Goal: Complete application form: Complete application form

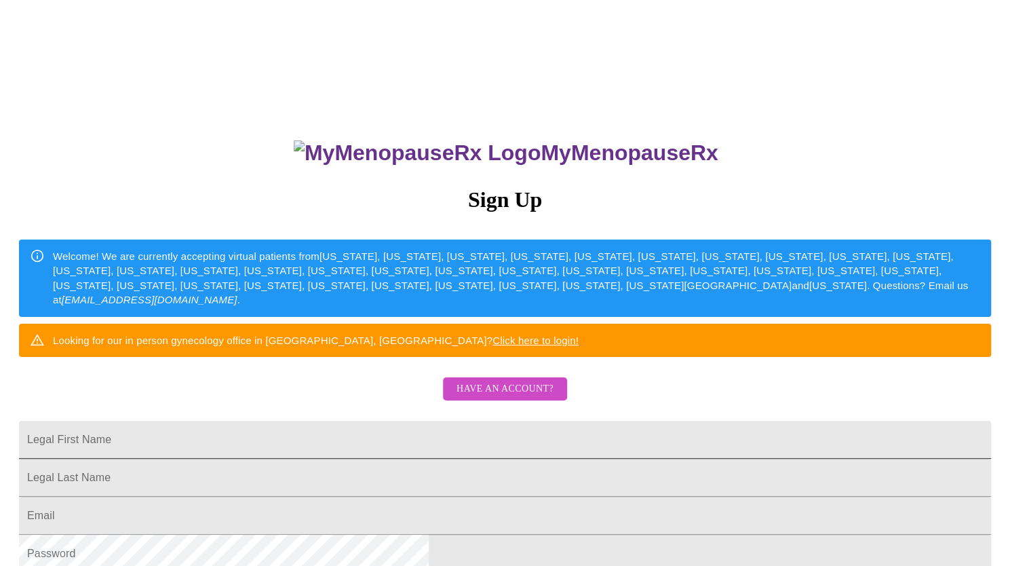
click at [366, 458] on input "Legal First Name" at bounding box center [505, 440] width 972 height 38
type input "[PERSON_NAME]"
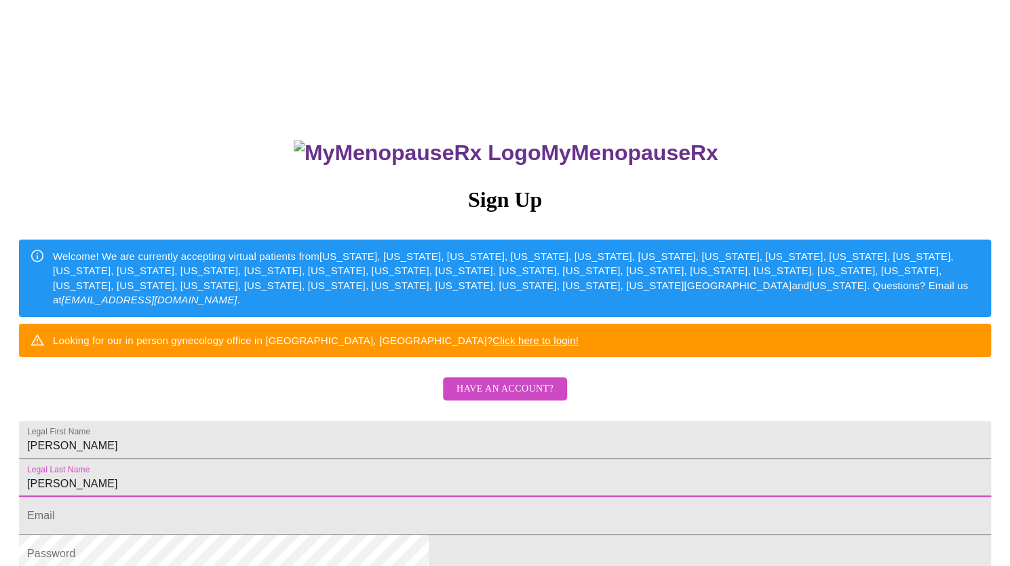
type input "[PERSON_NAME]"
click at [519, 397] on span "Have an account?" at bounding box center [504, 388] width 97 height 17
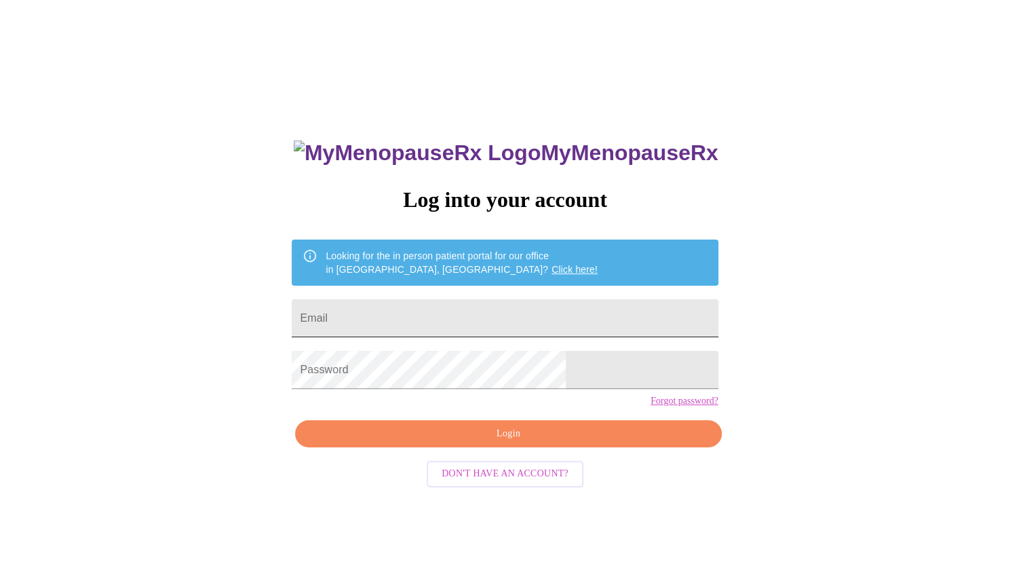
click at [408, 308] on input "Email" at bounding box center [505, 318] width 426 height 38
type input "[EMAIL_ADDRESS][DOMAIN_NAME]"
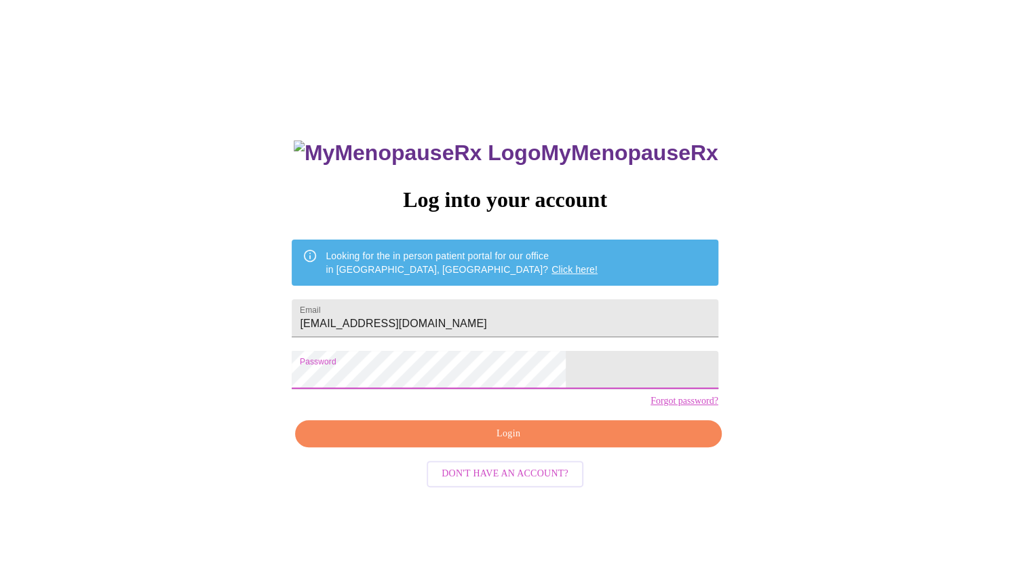
click at [514, 442] on span "Login" at bounding box center [508, 433] width 395 height 17
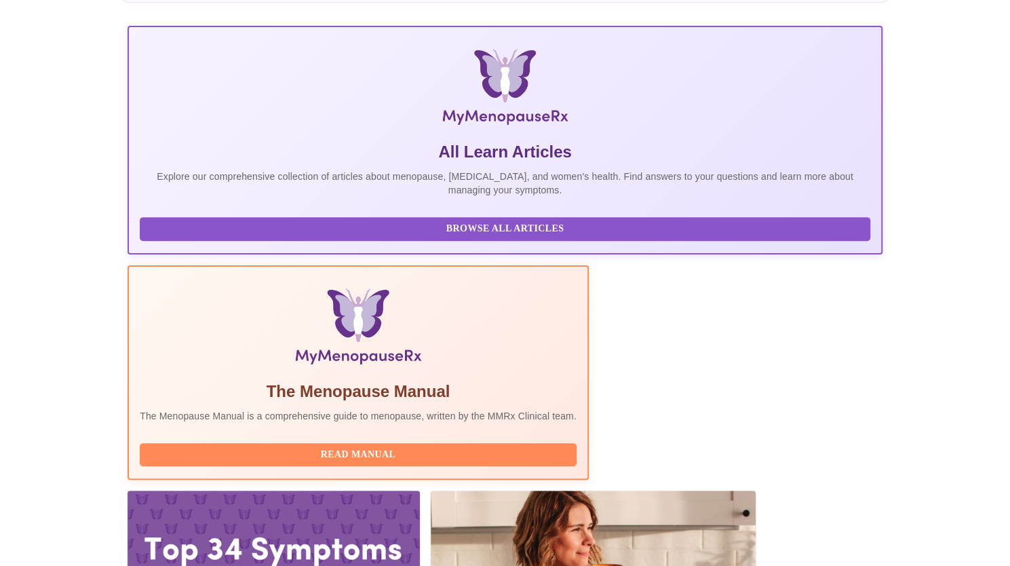
scroll to position [246, 0]
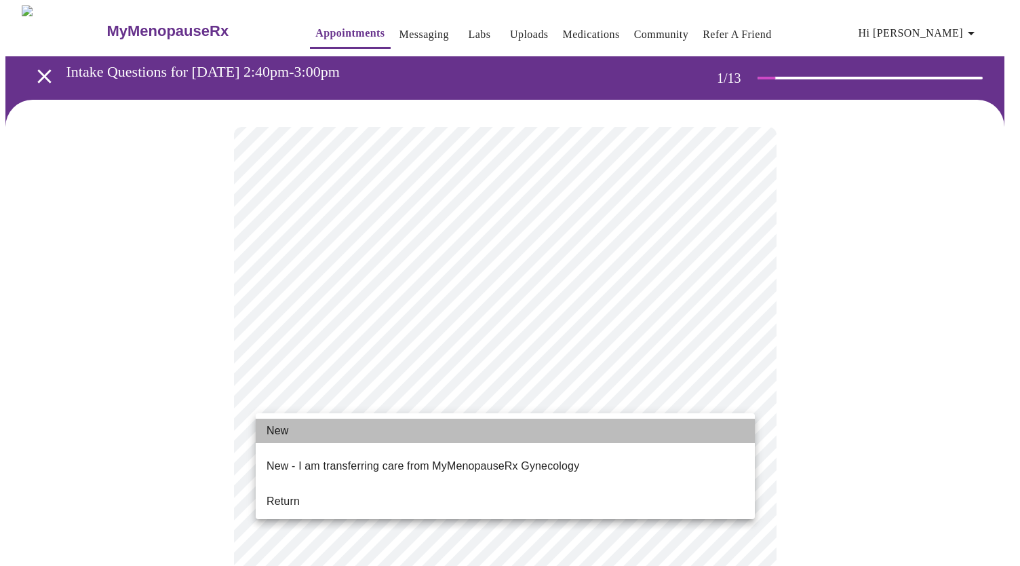
click at [300, 425] on li "New" at bounding box center [505, 430] width 499 height 24
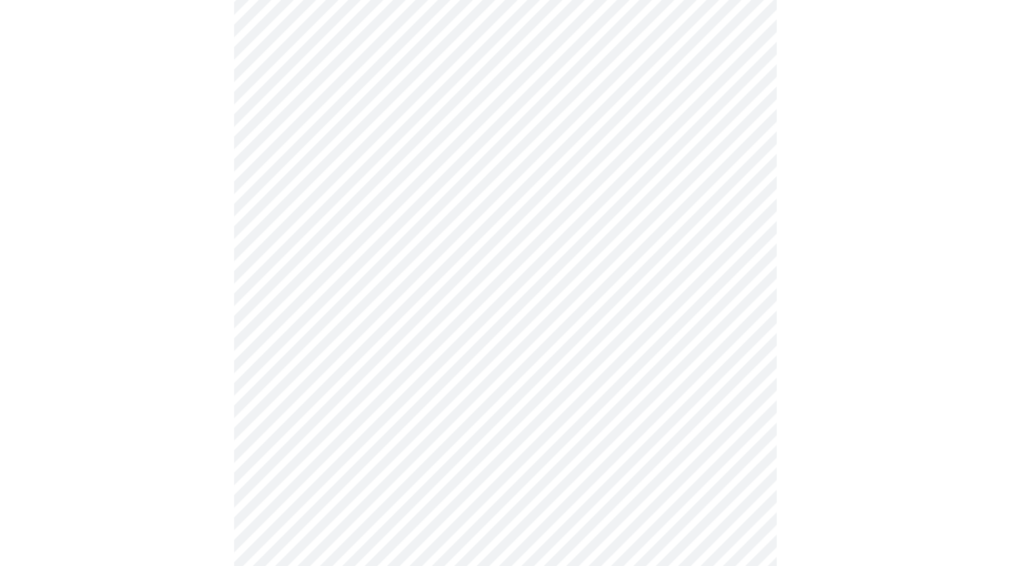
scroll to position [552, 0]
click at [567, 480] on body "MyMenopauseRx Appointments Messaging Labs Uploads Medications Community Refer a…" at bounding box center [504, 62] width 999 height 1218
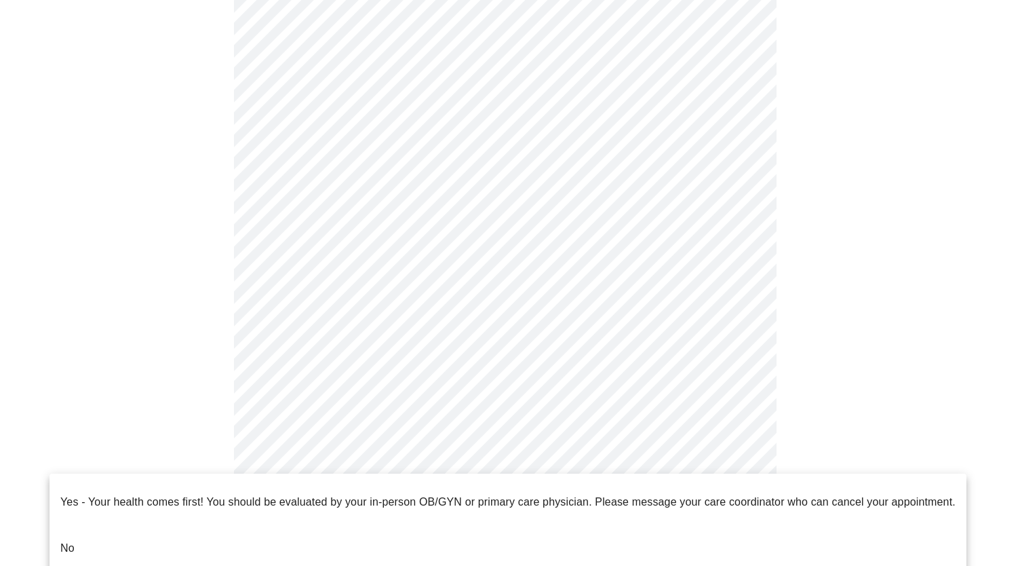
click at [431, 536] on li "No" at bounding box center [508, 548] width 917 height 46
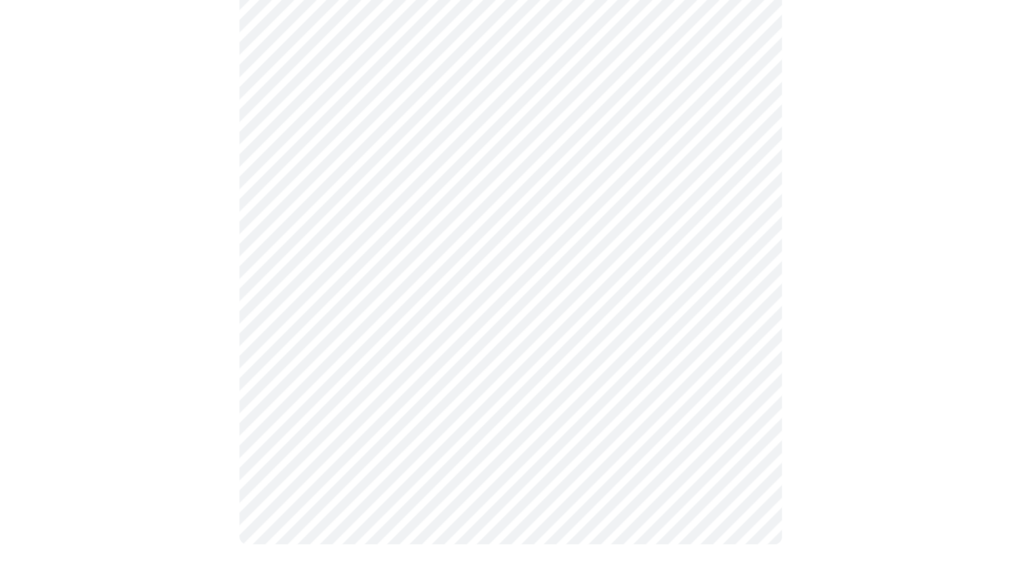
scroll to position [0, 0]
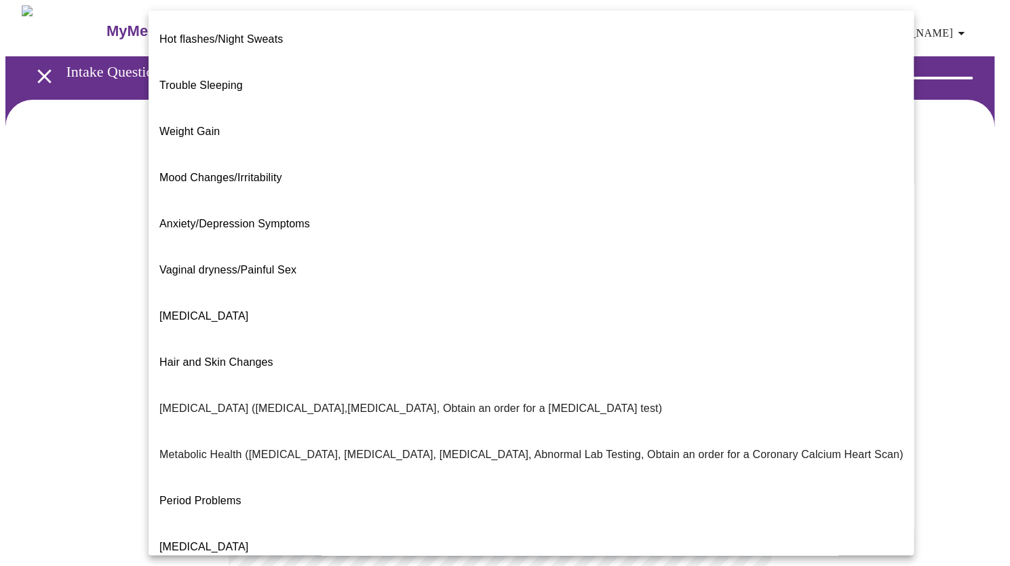
click at [602, 272] on body "MyMenopauseRx Appointments Messaging Labs Uploads Medications Community Refer a…" at bounding box center [504, 412] width 999 height 815
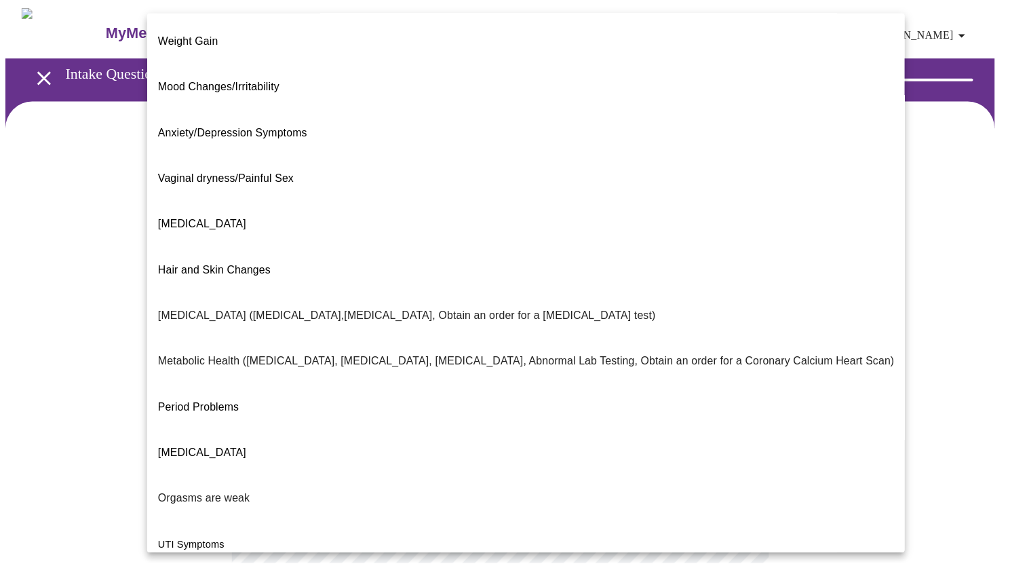
scroll to position [137, 0]
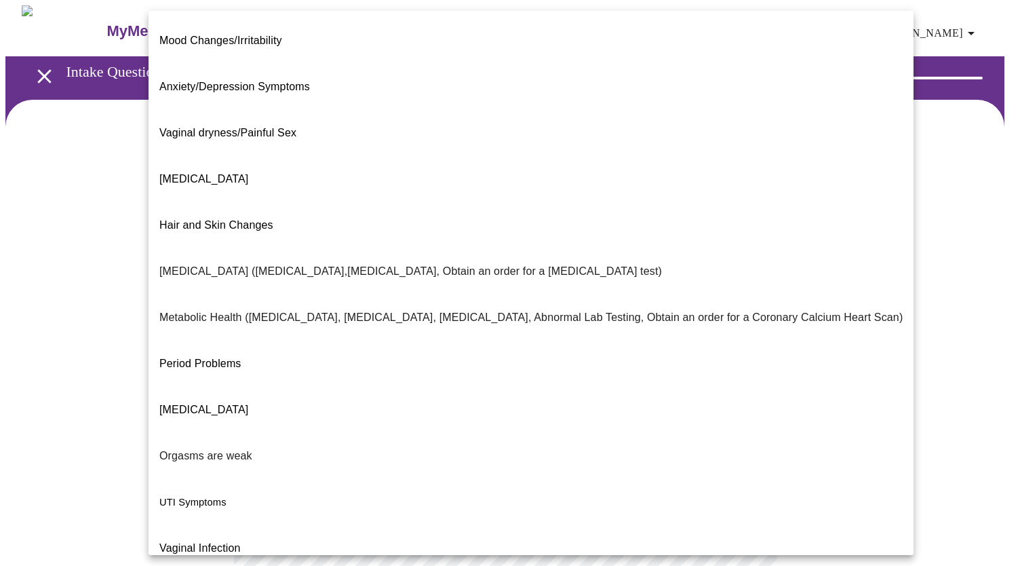
click at [924, 329] on div at bounding box center [510, 283] width 1020 height 566
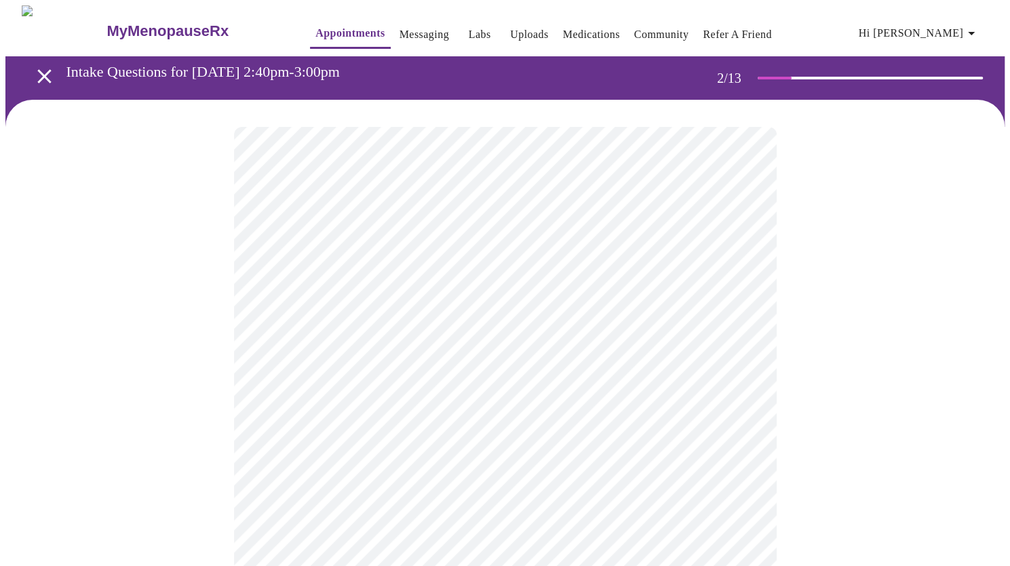
click at [670, 268] on body "MyMenopauseRx Appointments Messaging Labs Uploads Medications Community Refer a…" at bounding box center [504, 412] width 999 height 815
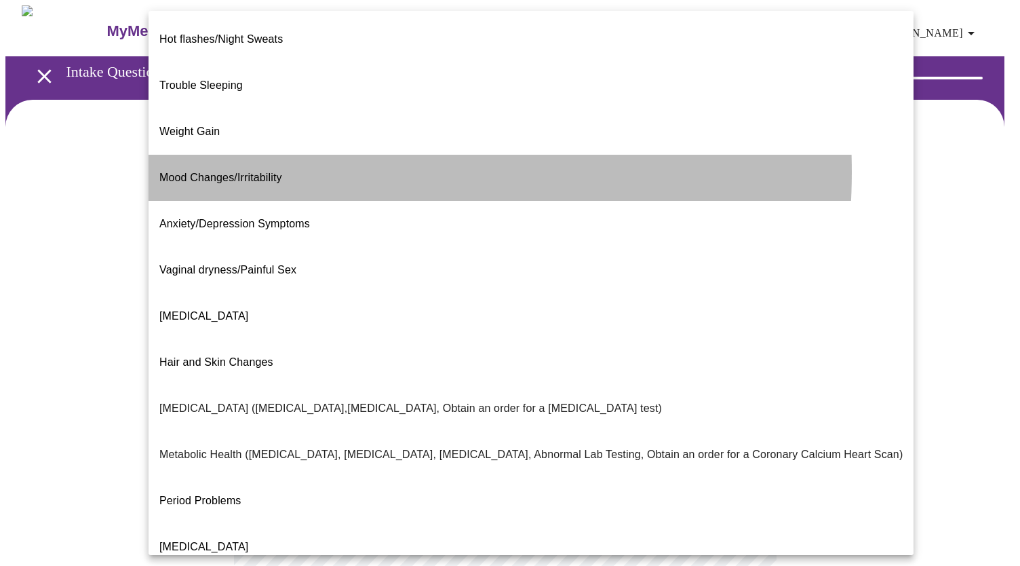
click at [294, 155] on li "Mood Changes/Irritability" at bounding box center [531, 178] width 765 height 46
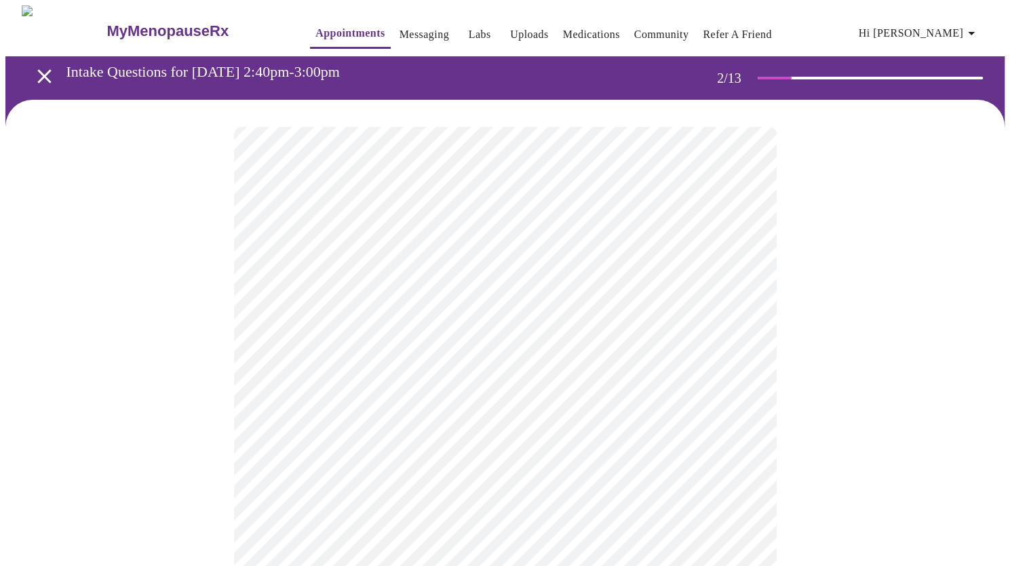
click at [376, 417] on body "MyMenopauseRx Appointments Messaging Labs Uploads Medications Community Refer a…" at bounding box center [504, 408] width 999 height 806
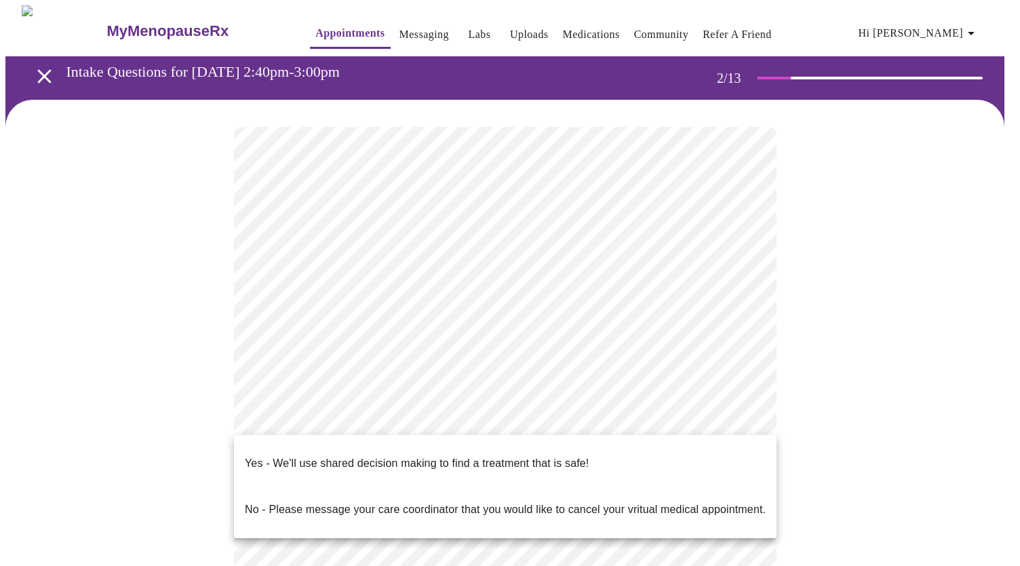
click at [358, 456] on p "Yes - We'll use shared decision making to find a treatment that is safe!" at bounding box center [417, 463] width 344 height 16
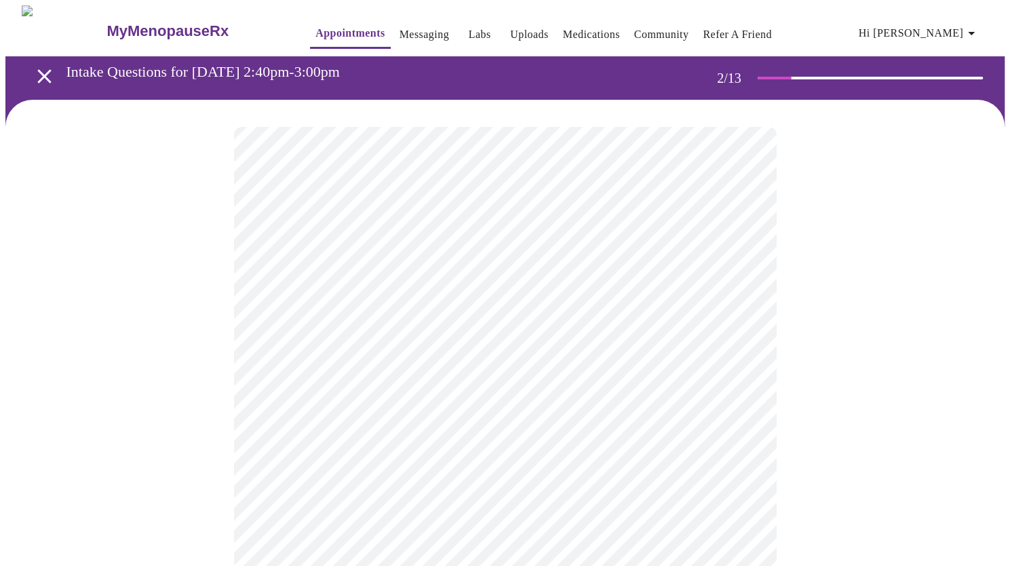
drag, startPoint x: 1008, startPoint y: 214, endPoint x: 998, endPoint y: 306, distance: 92.1
click at [998, 306] on div at bounding box center [504, 452] width 999 height 704
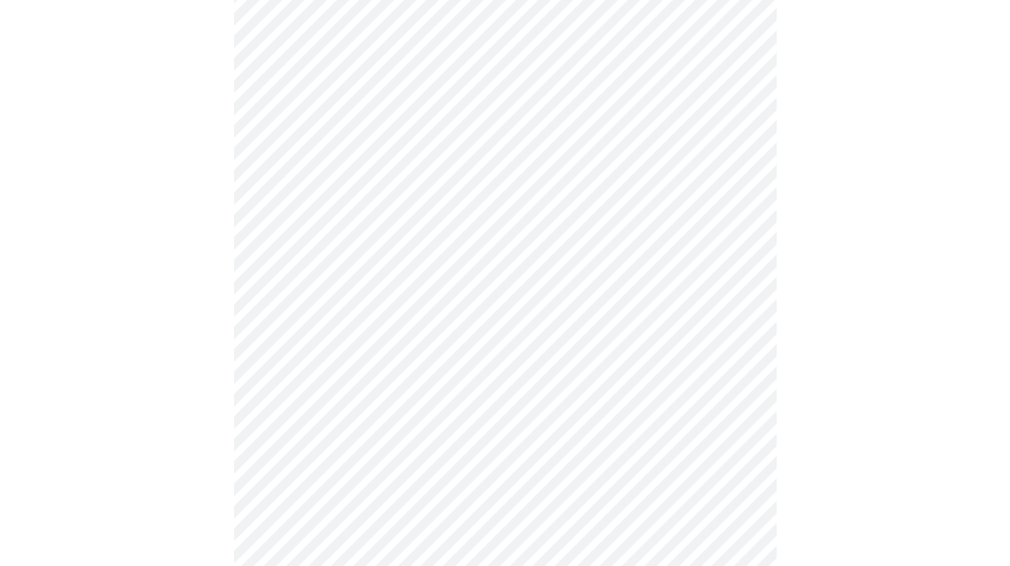
scroll to position [0, 0]
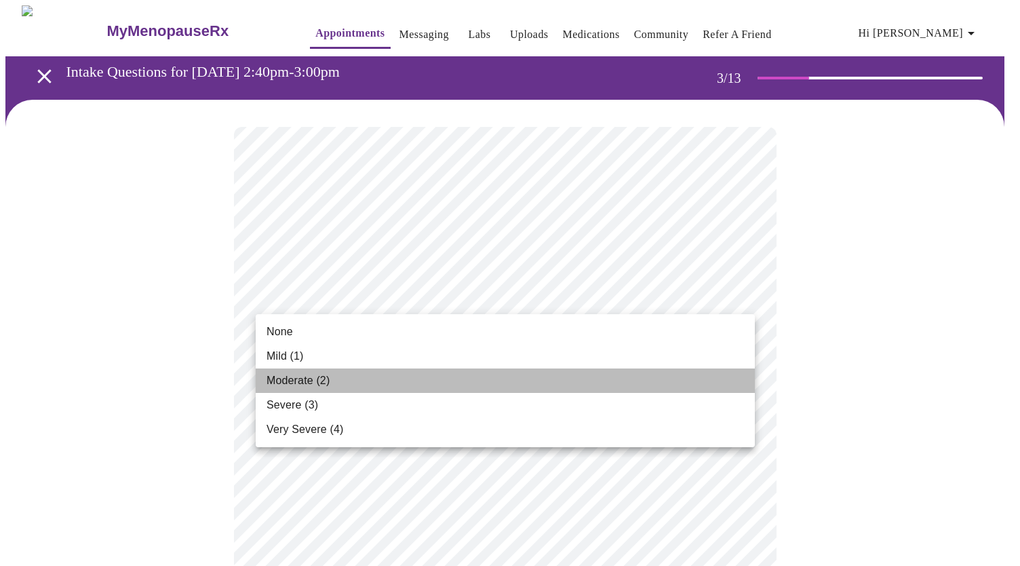
click at [324, 381] on span "Moderate (2)" at bounding box center [298, 380] width 63 height 16
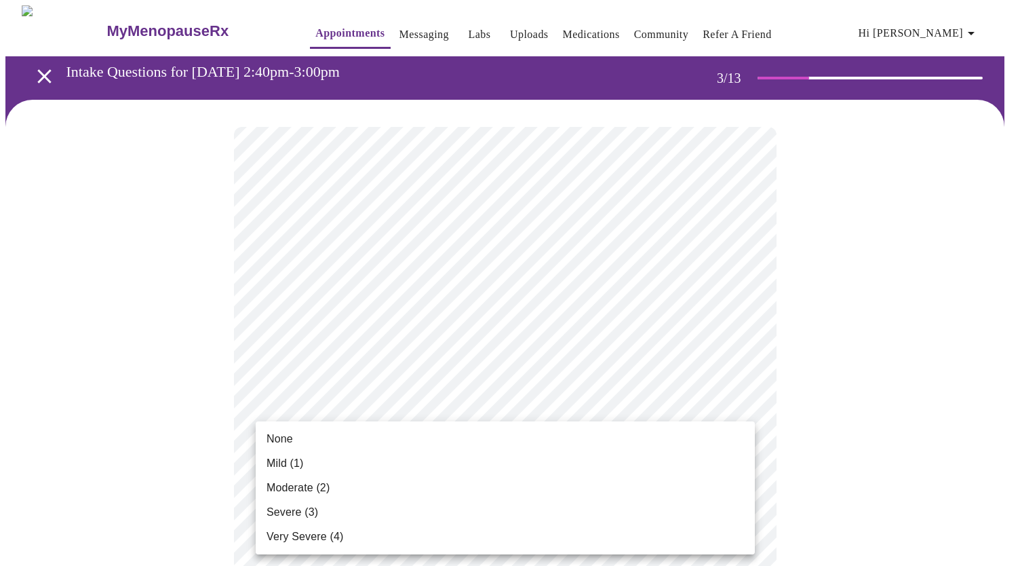
click at [295, 465] on span "Mild (1)" at bounding box center [285, 463] width 37 height 16
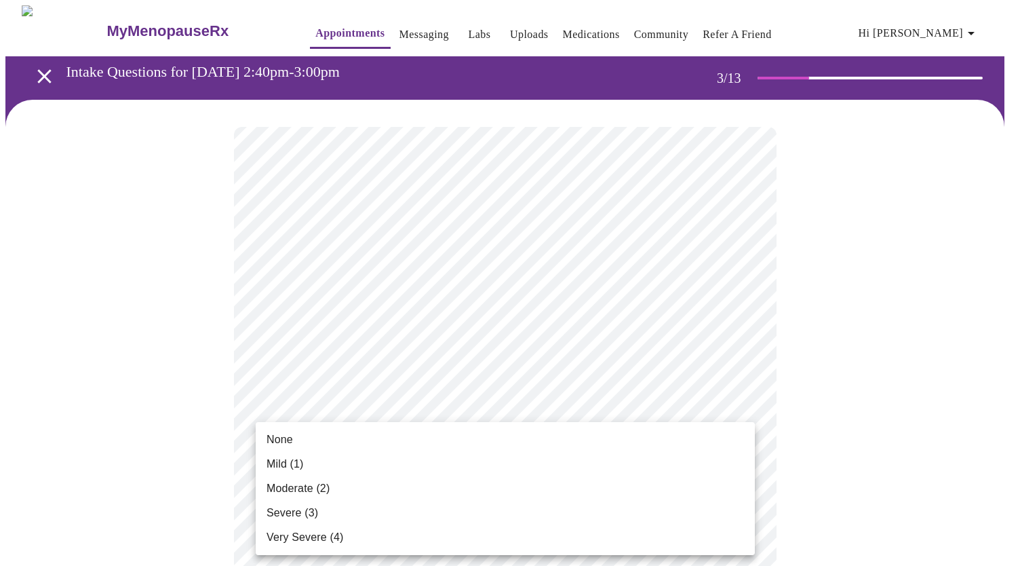
click at [358, 474] on li "Mild (1)" at bounding box center [505, 464] width 499 height 24
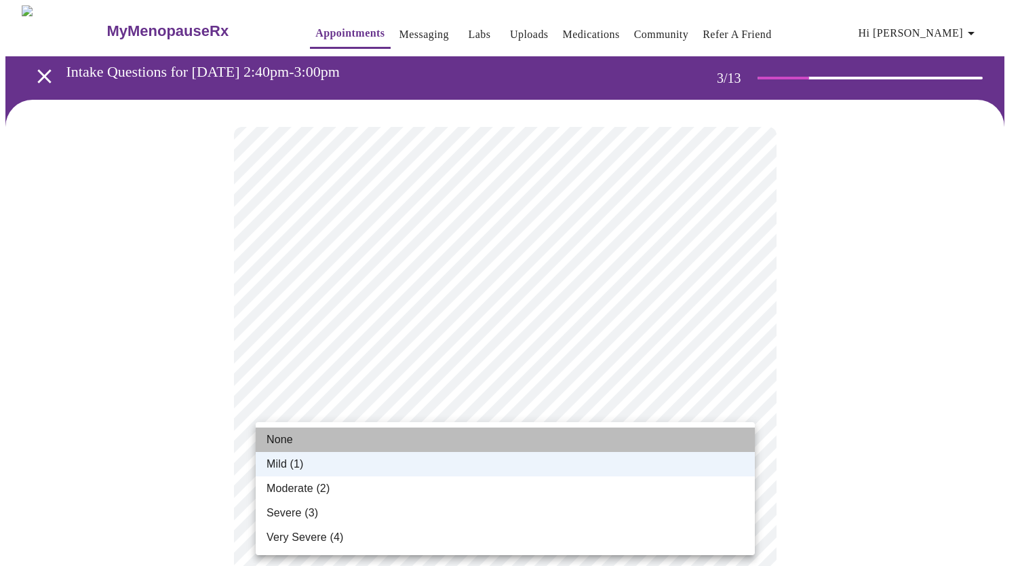
click at [442, 437] on li "None" at bounding box center [505, 439] width 499 height 24
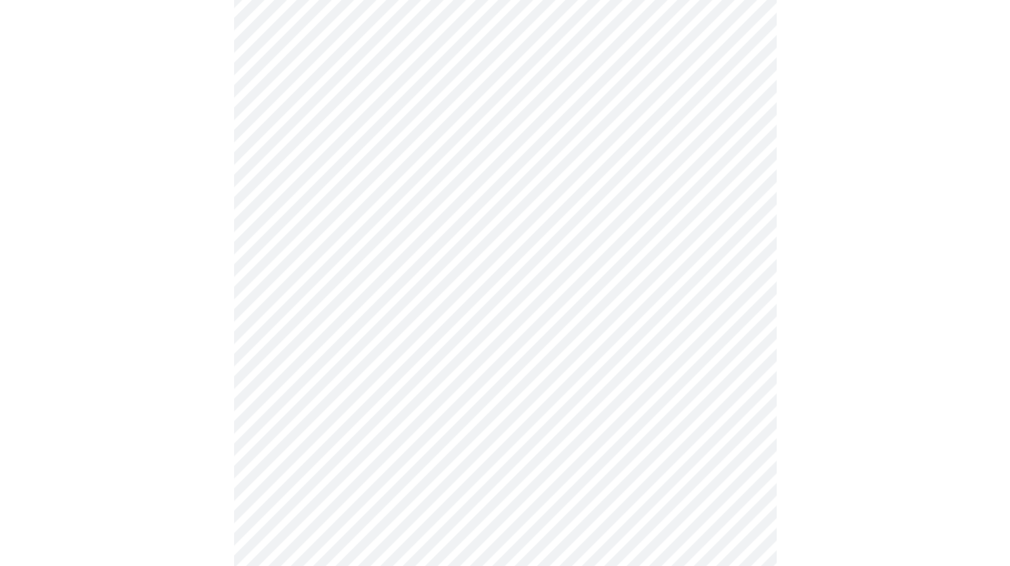
scroll to position [271, 0]
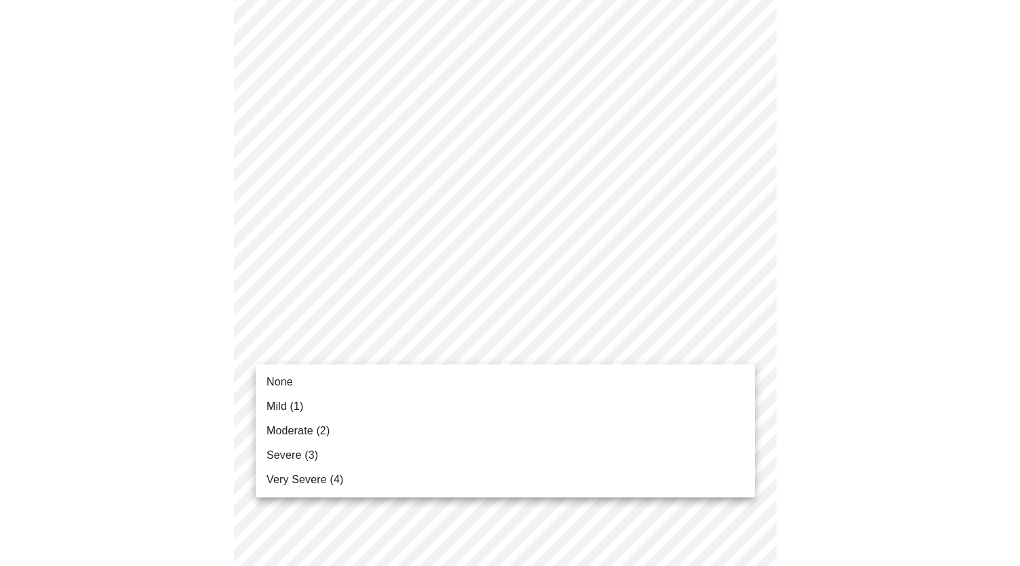
click at [305, 372] on li "None" at bounding box center [505, 382] width 499 height 24
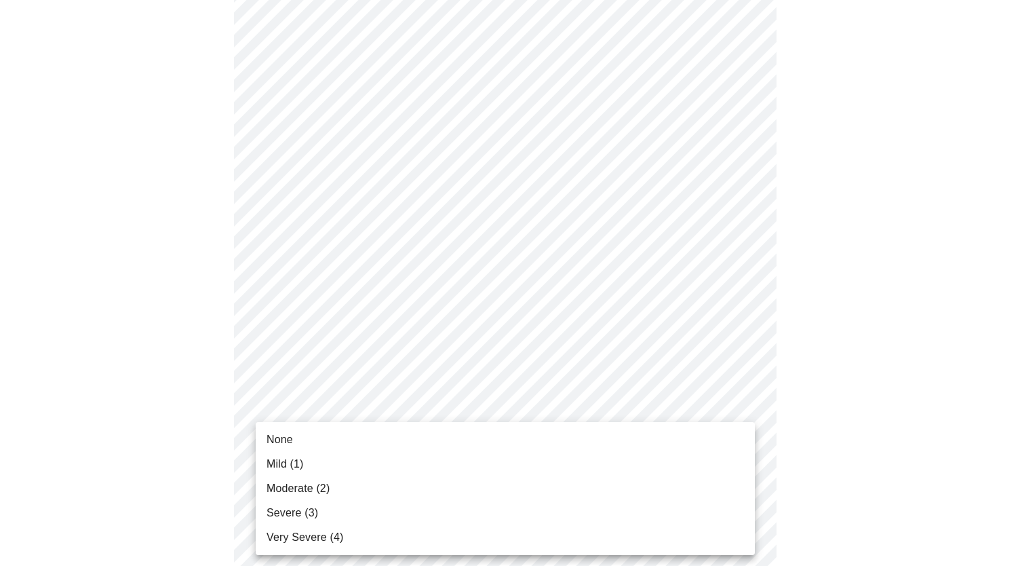
click at [293, 517] on span "Severe (3)" at bounding box center [293, 513] width 52 height 16
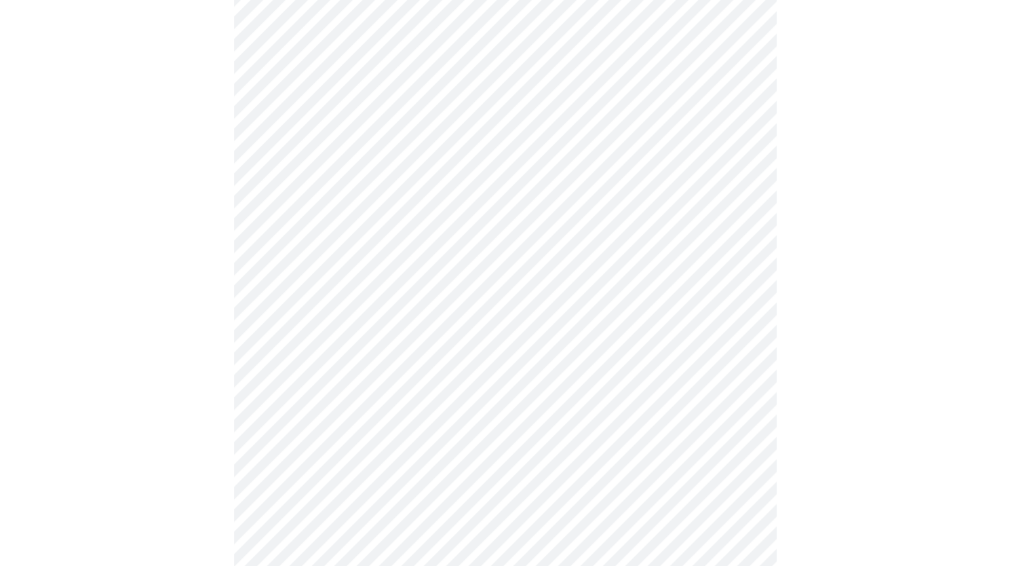
scroll to position [407, 0]
click at [627, 374] on body "MyMenopauseRx Appointments Messaging Labs Uploads Medications Community Refer a…" at bounding box center [504, 452] width 999 height 1709
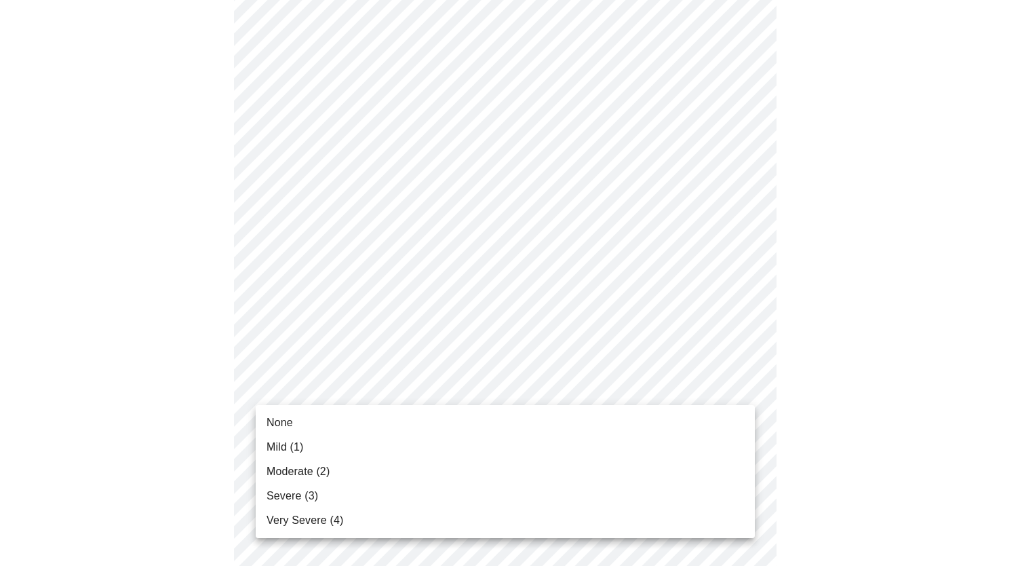
click at [384, 440] on li "Mild (1)" at bounding box center [505, 447] width 499 height 24
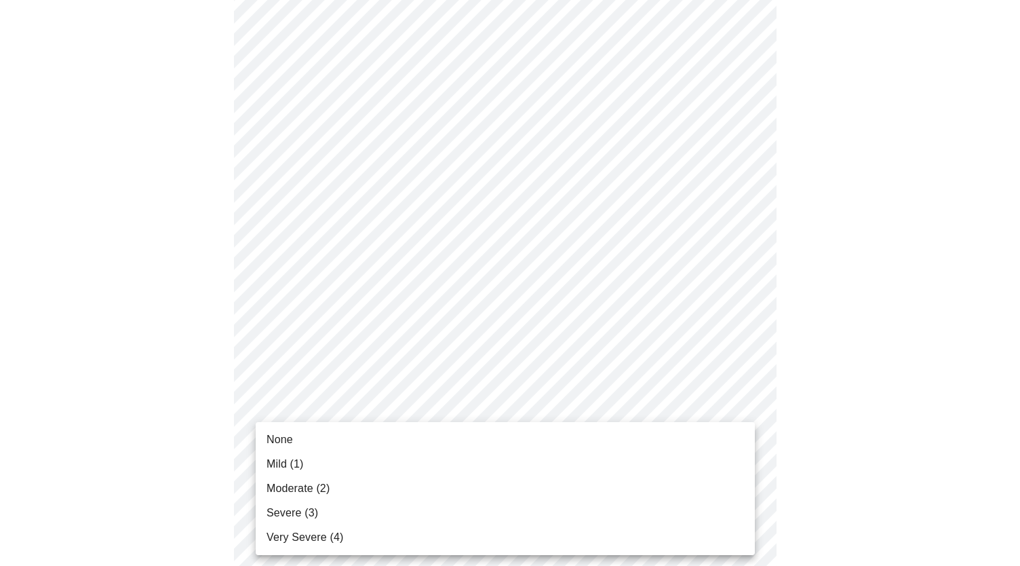
click at [361, 507] on body "MyMenopauseRx Appointments Messaging Labs Uploads Medications Community Refer a…" at bounding box center [509, 443] width 1009 height 1690
click at [351, 446] on li "None" at bounding box center [505, 439] width 499 height 24
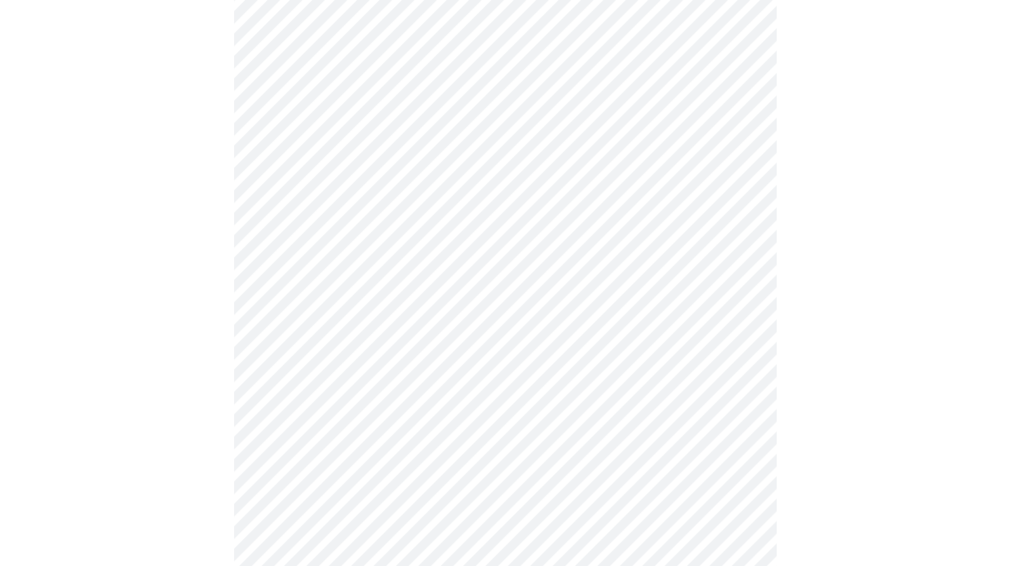
click at [646, 477] on body "MyMenopauseRx Appointments Messaging Labs Uploads Medications Community Refer a…" at bounding box center [504, 433] width 999 height 1671
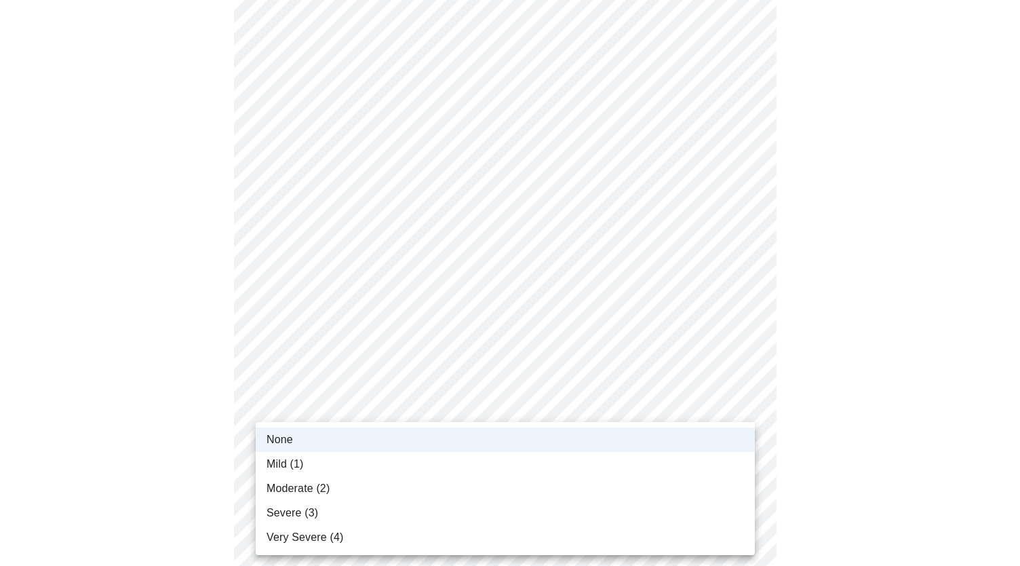
click at [418, 464] on li "Mild (1)" at bounding box center [505, 464] width 499 height 24
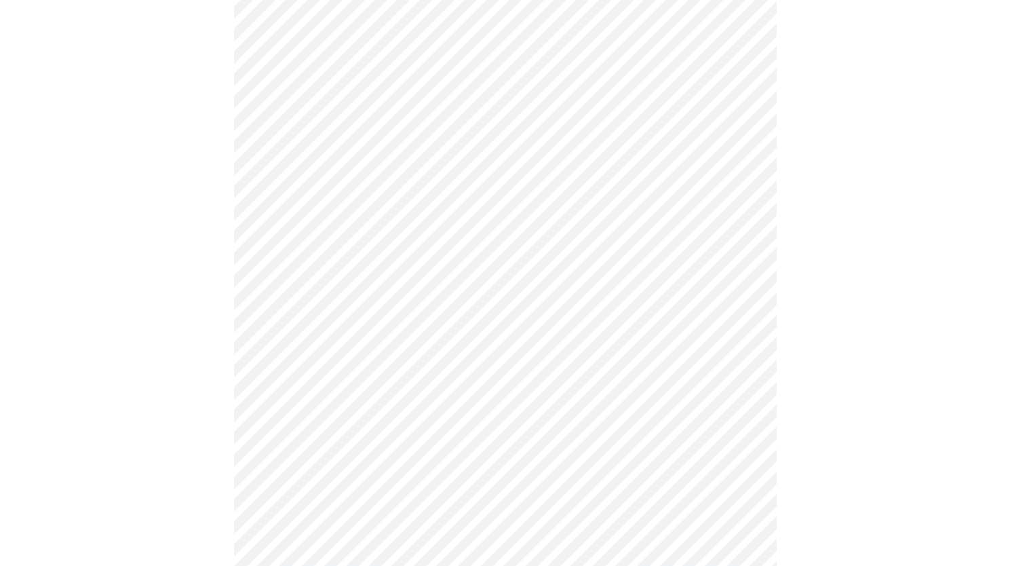
scroll to position [570, 0]
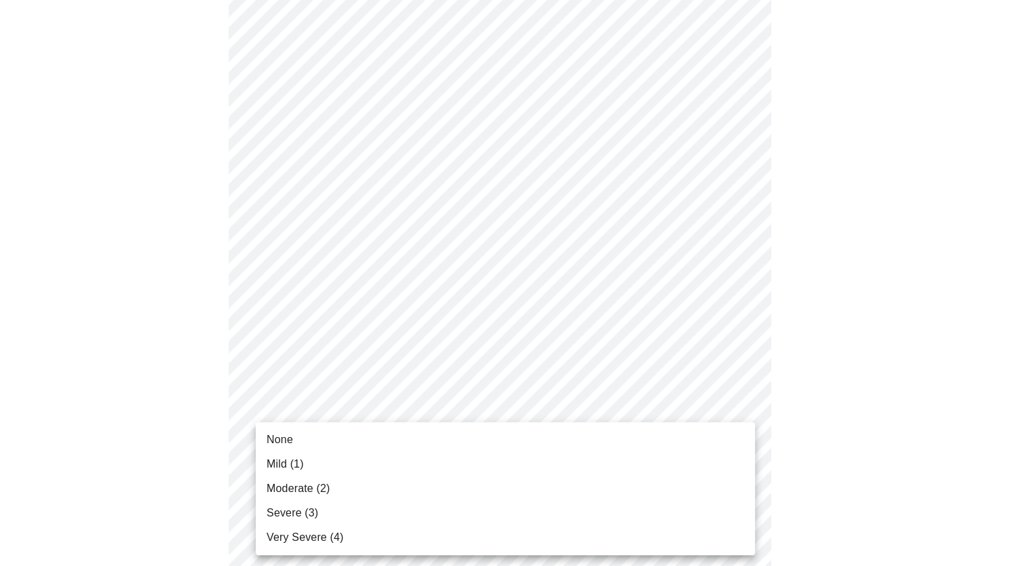
click at [632, 428] on body "MyMenopauseRx Appointments Messaging Labs Uploads Medications Community Refer a…" at bounding box center [504, 271] width 999 height 1671
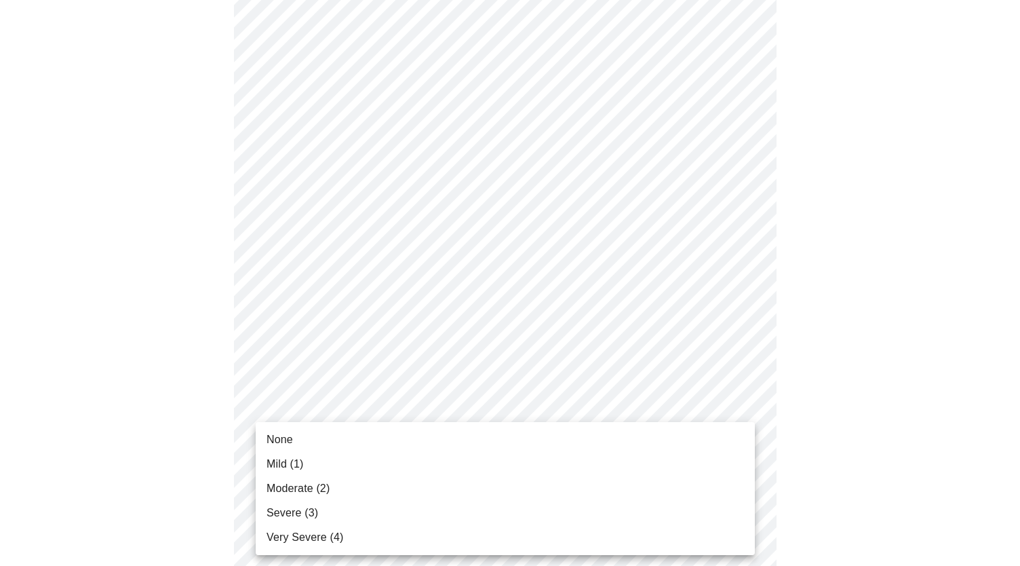
click at [353, 511] on li "Severe (3)" at bounding box center [505, 513] width 499 height 24
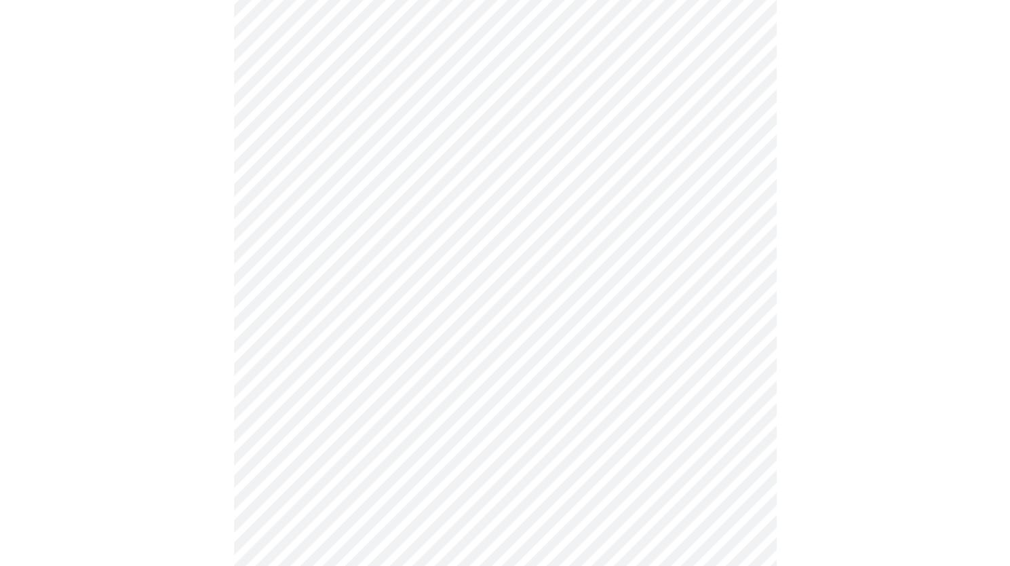
click at [629, 549] on body "MyMenopauseRx Appointments Messaging Labs Uploads Medications Community Refer a…" at bounding box center [504, 262] width 999 height 1652
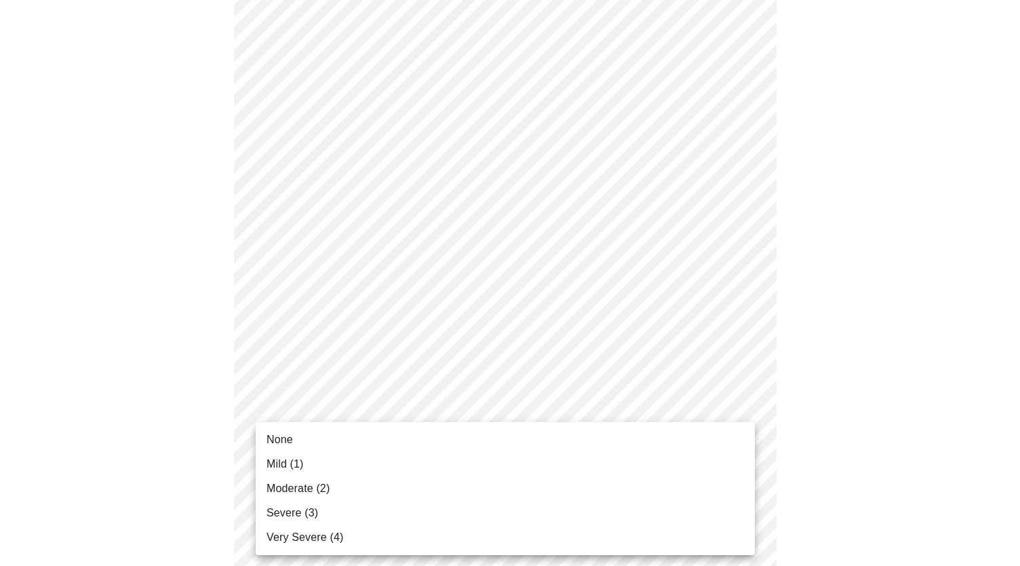
click at [428, 431] on li "None" at bounding box center [505, 439] width 499 height 24
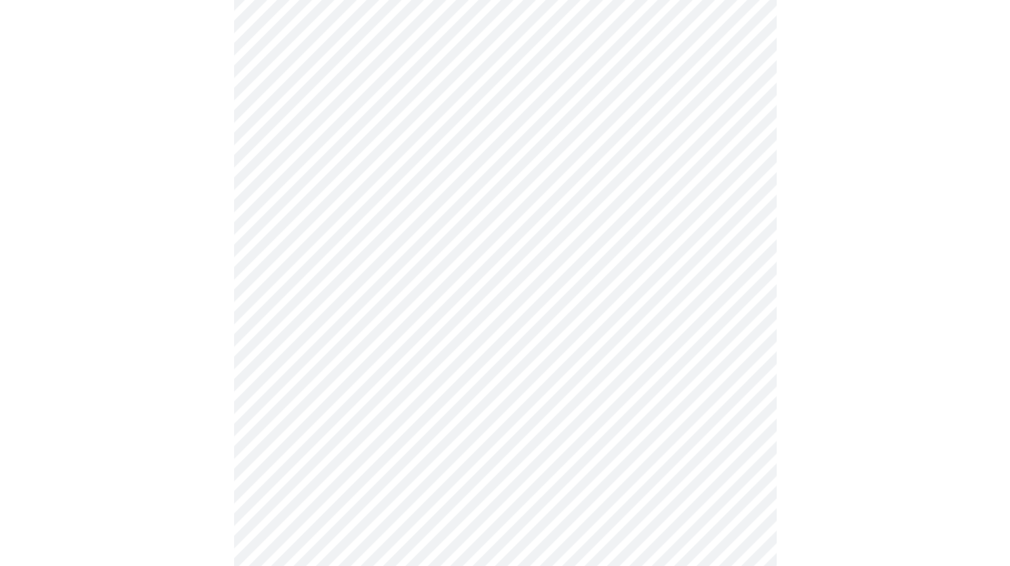
scroll to position [868, 0]
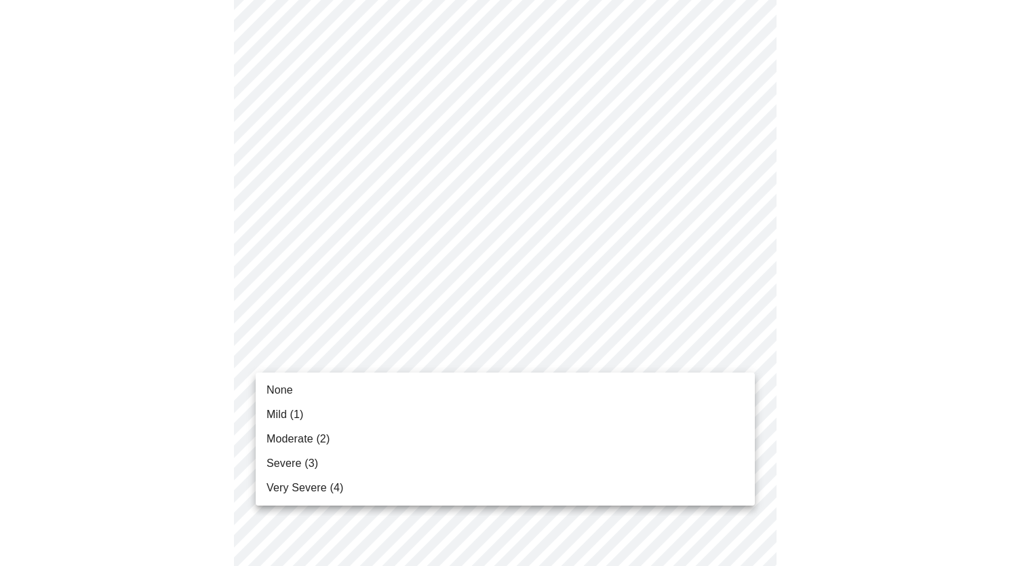
click at [408, 385] on li "None" at bounding box center [505, 390] width 499 height 24
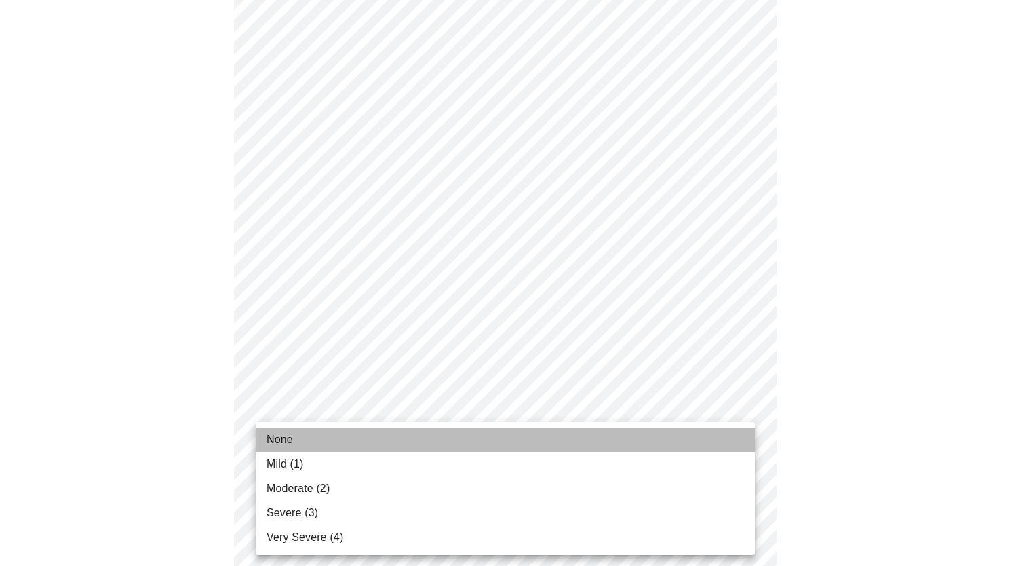
click at [291, 432] on span "None" at bounding box center [280, 439] width 26 height 16
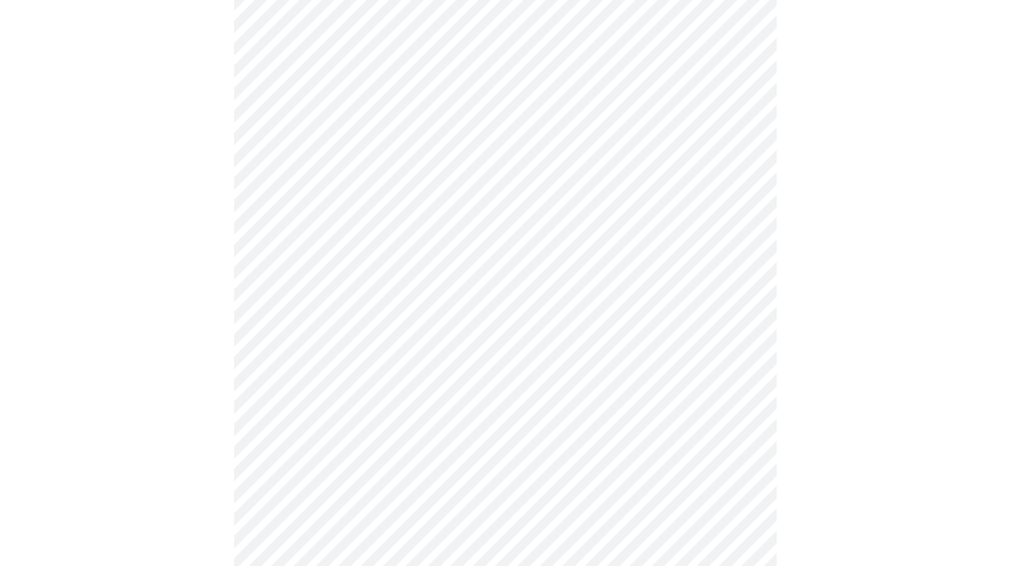
scroll to position [444, 0]
click at [577, 368] on body "MyMenopauseRx Appointments Messaging Labs Uploads Medications Community Refer a…" at bounding box center [504, 230] width 999 height 1337
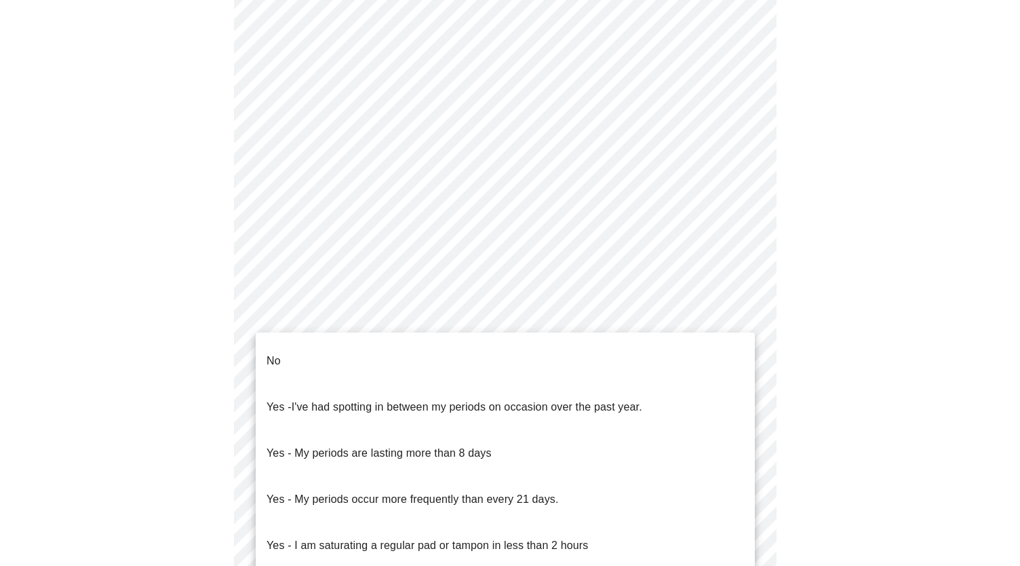
click at [494, 526] on span "Yes - I am saturating a regular pad or tampon in less than 2 hours" at bounding box center [427, 545] width 321 height 38
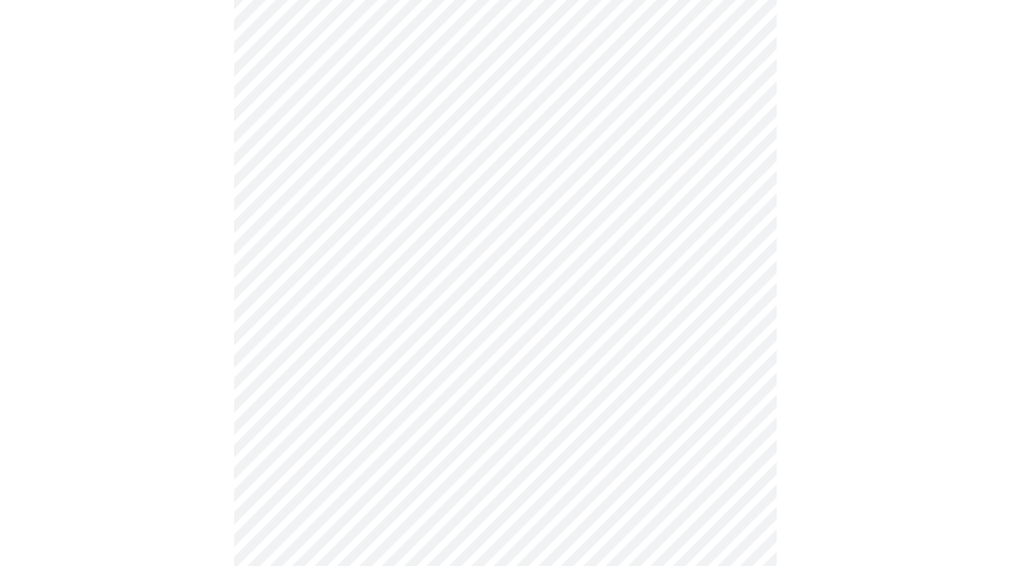
click at [570, 486] on body "MyMenopauseRx Appointments Messaging Labs Uploads Medications Community Refer a…" at bounding box center [504, 226] width 999 height 1329
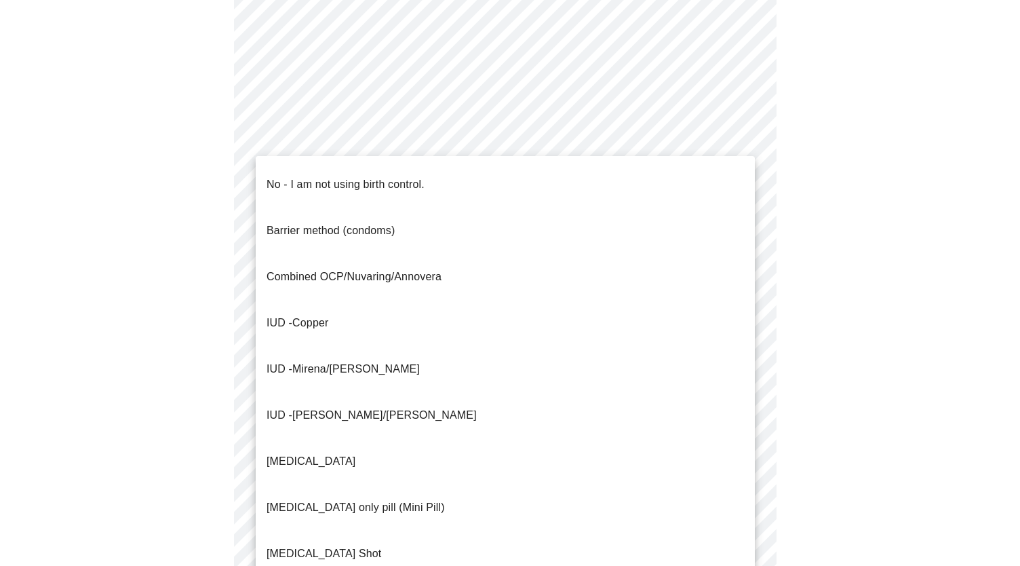
click at [391, 182] on span "No - I am not using birth control." at bounding box center [346, 184] width 158 height 38
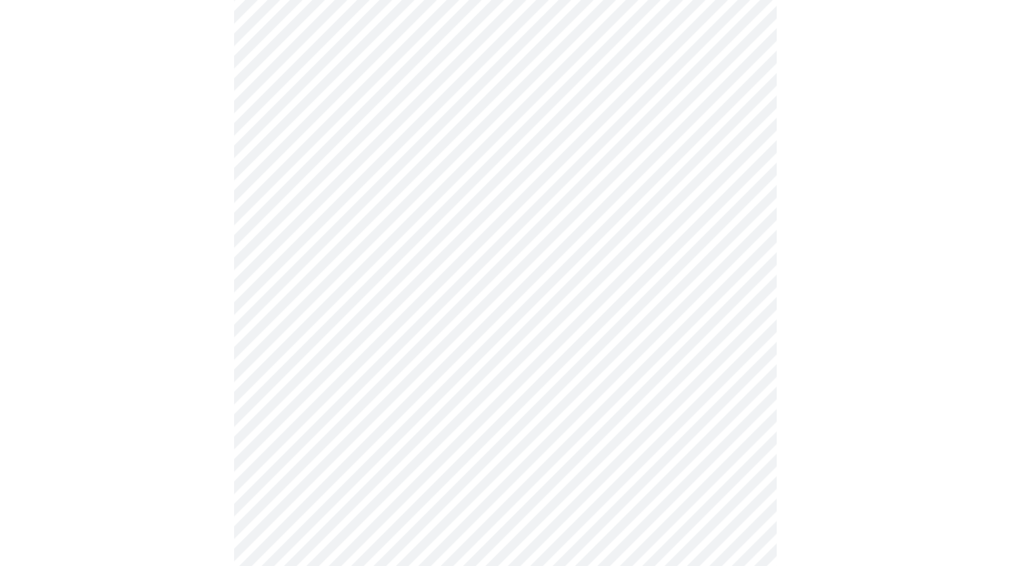
scroll to position [614, 0]
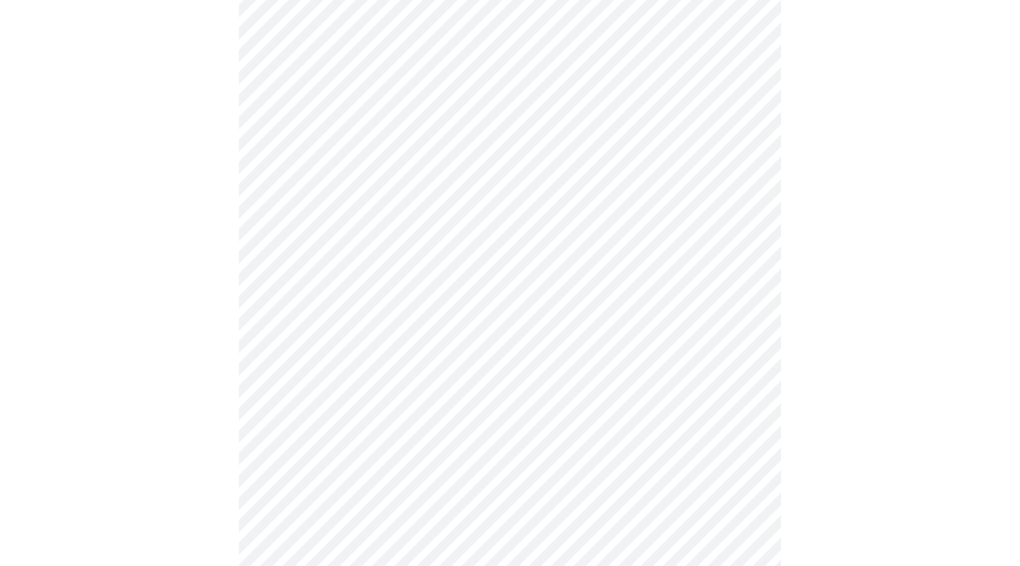
click at [607, 319] on body "MyMenopauseRx Appointments Messaging Labs Uploads Medications Community Refer a…" at bounding box center [509, 51] width 1009 height 1321
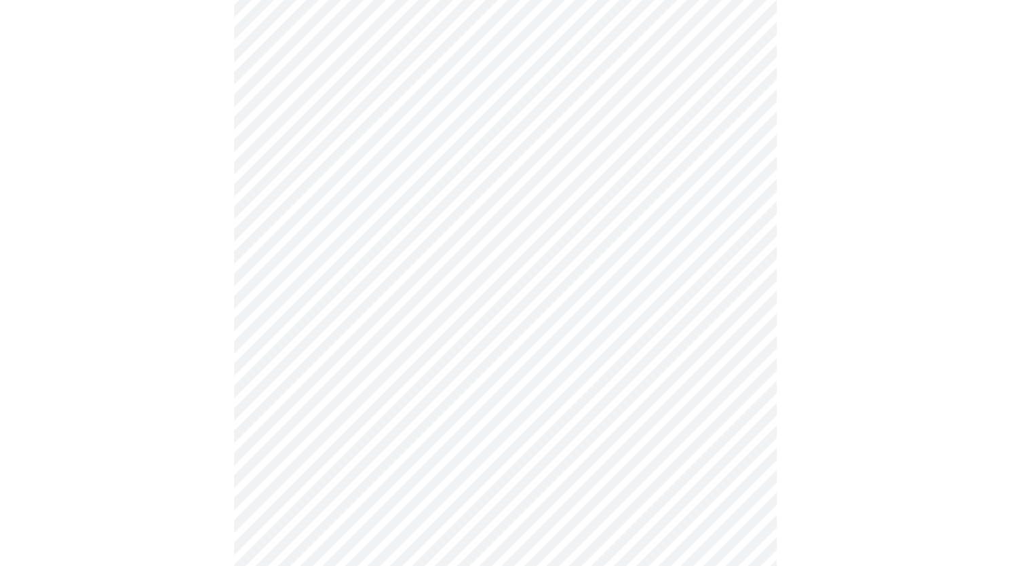
click at [404, 506] on body "MyMenopauseRx Appointments Messaging Labs Uploads Medications Community Refer a…" at bounding box center [504, 51] width 999 height 1321
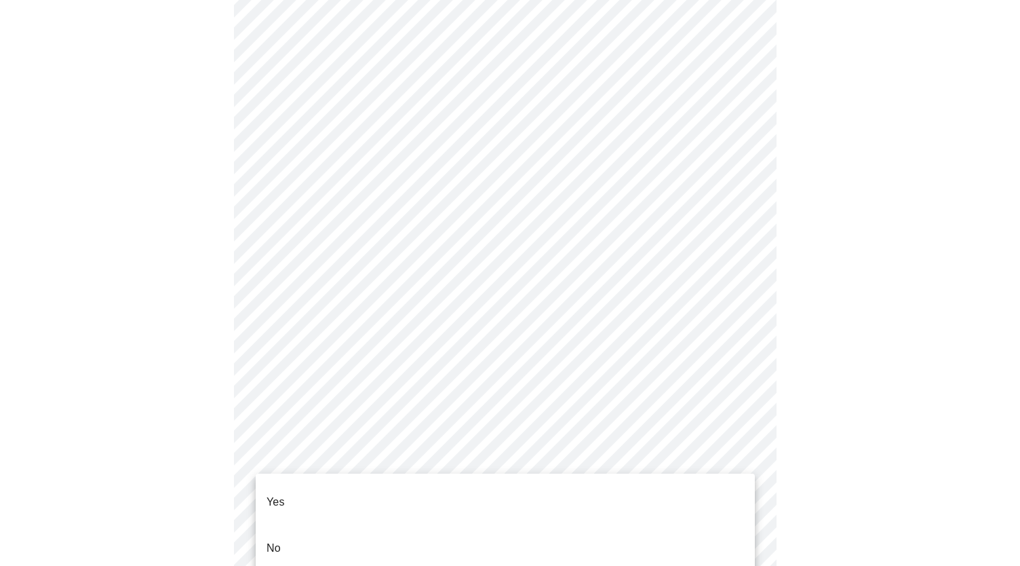
click at [395, 499] on li "Yes" at bounding box center [505, 502] width 499 height 46
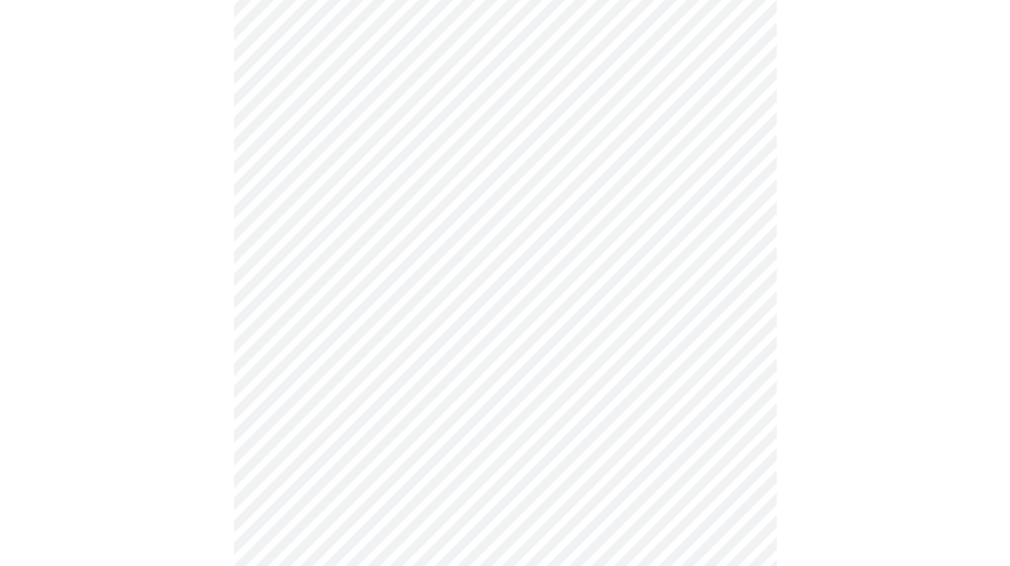
click at [448, 404] on body "MyMenopauseRx Appointments Messaging Labs Uploads Medications Community Refer a…" at bounding box center [504, 47] width 999 height 1313
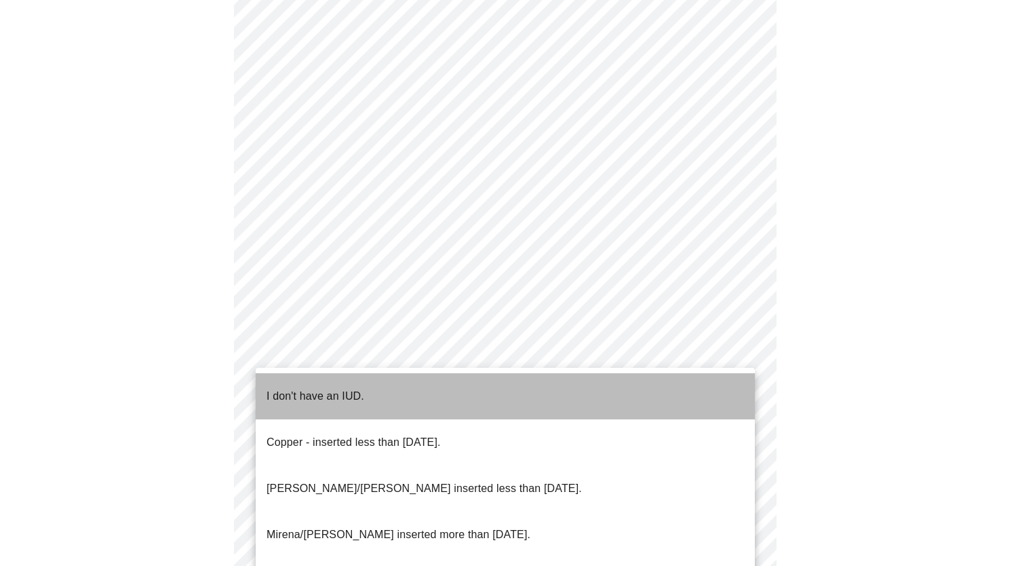
click at [357, 388] on p "I don't have an IUD." at bounding box center [316, 396] width 98 height 16
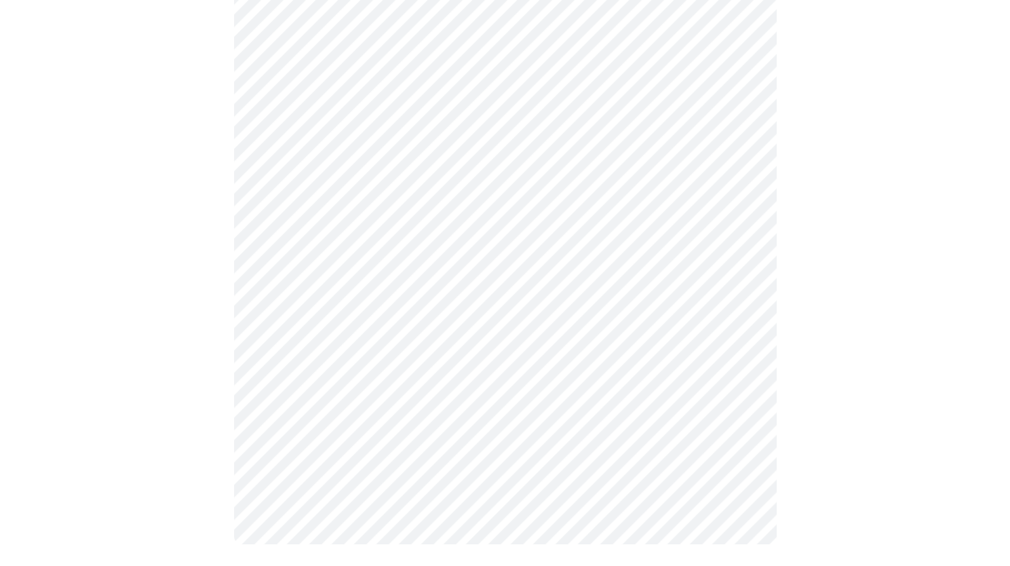
scroll to position [0, 0]
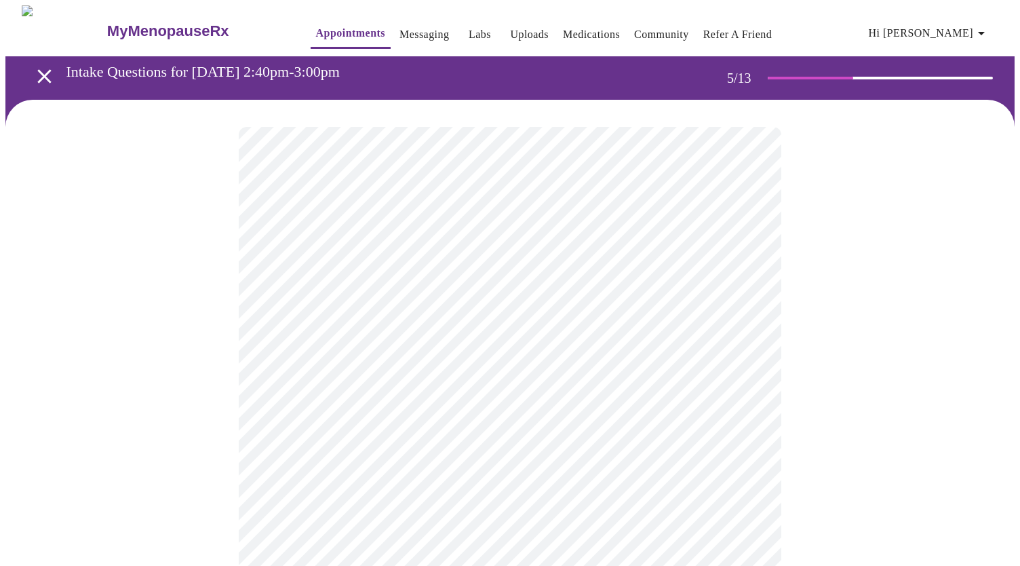
click at [661, 356] on body "MyMenopauseRx Appointments Messaging Labs Uploads Medications Community Refer a…" at bounding box center [509, 554] width 1009 height 1099
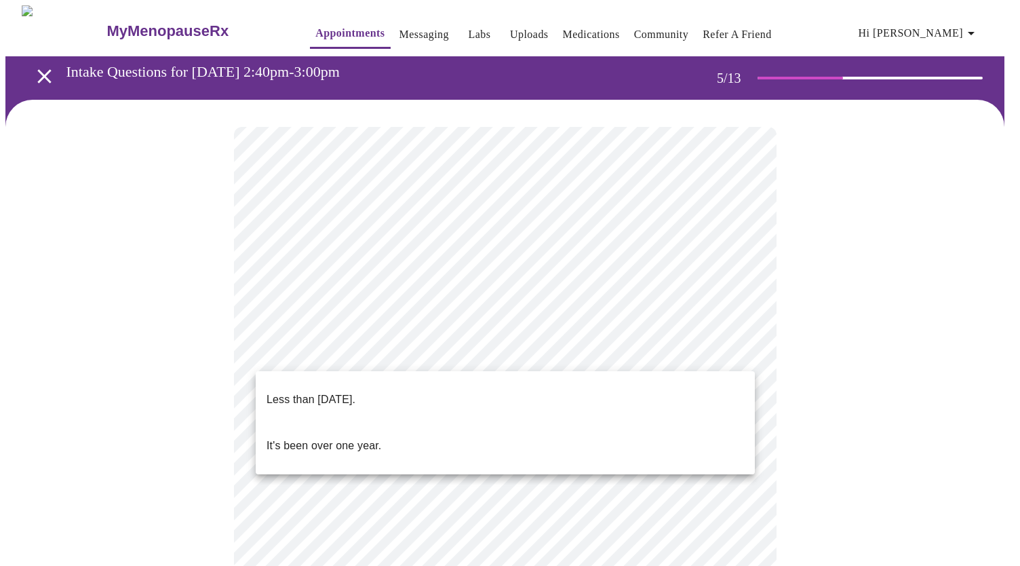
click at [432, 391] on li "Less than [DATE]." at bounding box center [505, 399] width 499 height 46
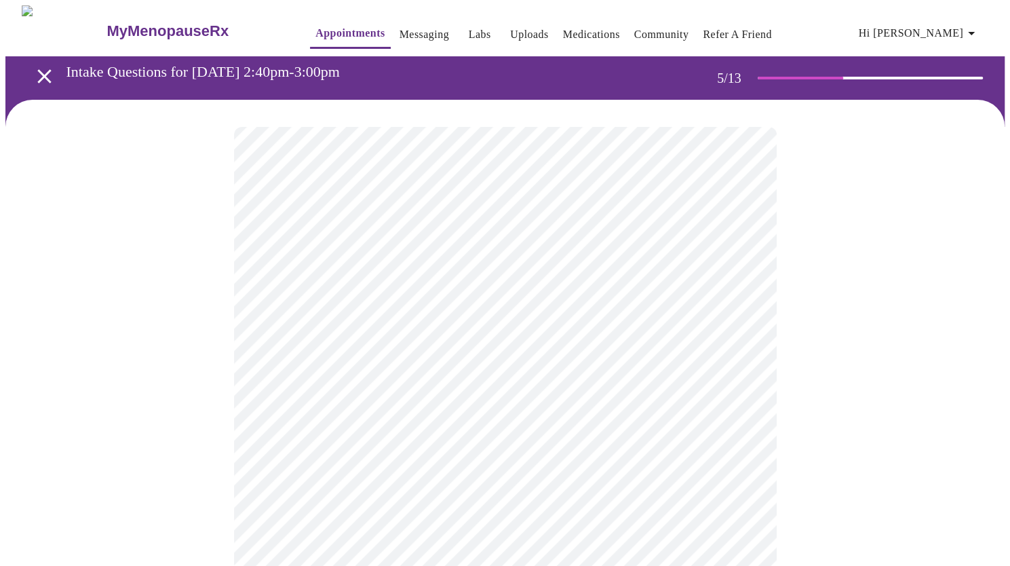
click at [399, 475] on body "MyMenopauseRx Appointments Messaging Labs Uploads Medications Community Refer a…" at bounding box center [504, 550] width 999 height 1091
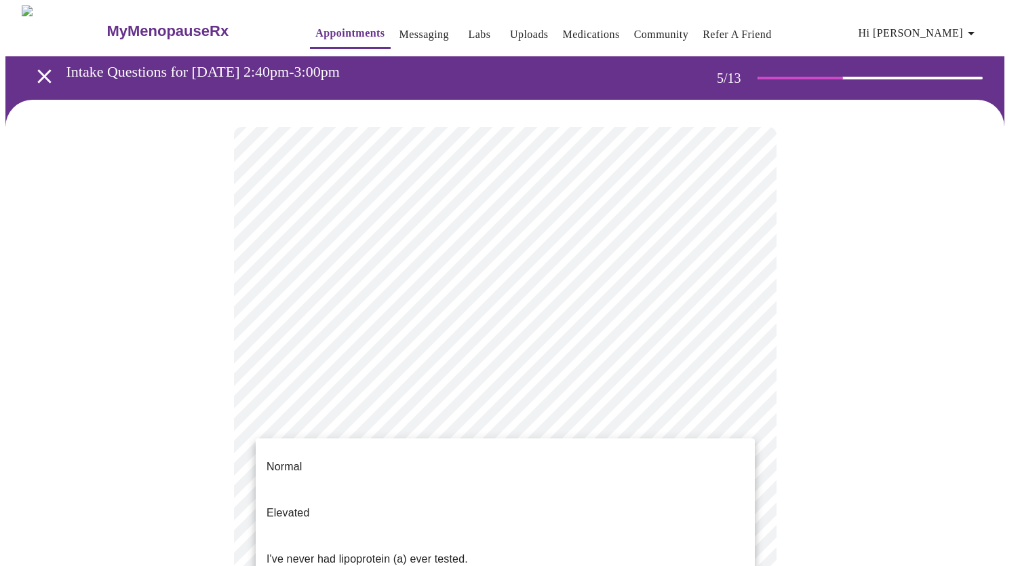
click at [347, 551] on p "I've never had lipoprotein (a) ever tested." at bounding box center [367, 559] width 201 height 16
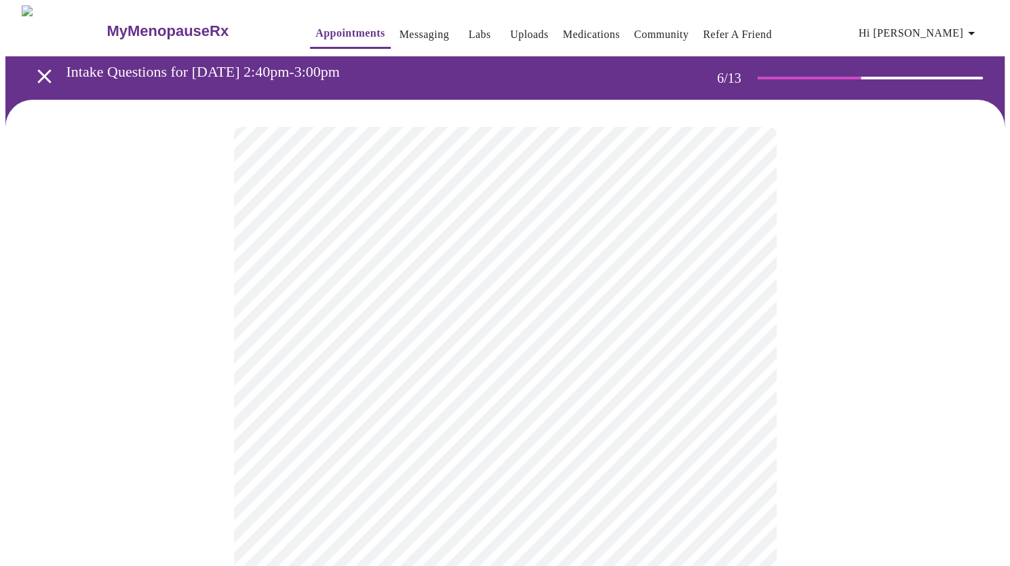
click at [368, 397] on body "MyMenopauseRx Appointments Messaging Labs Uploads Medications Community Refer a…" at bounding box center [504, 367] width 999 height 724
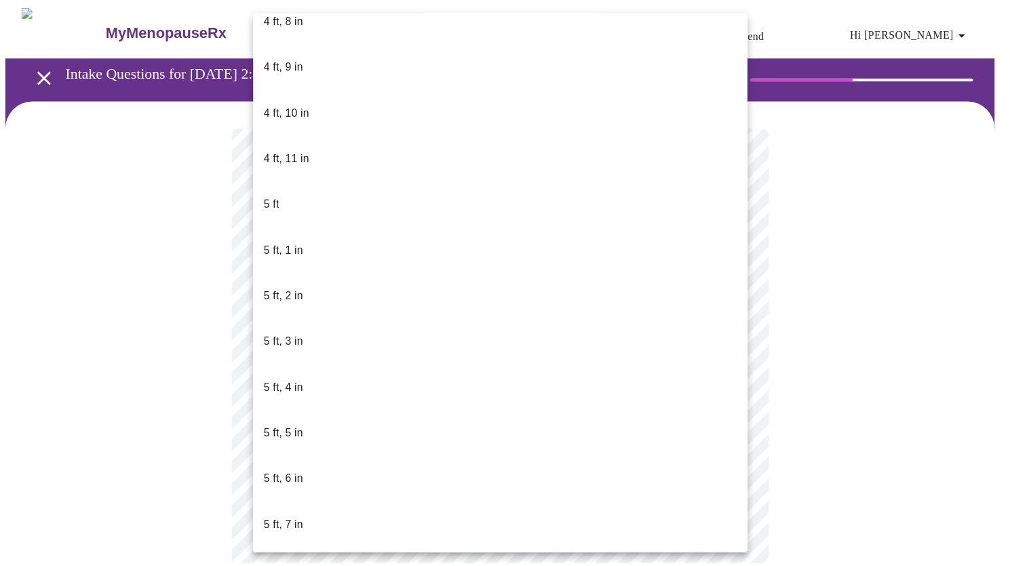
scroll to position [926, 0]
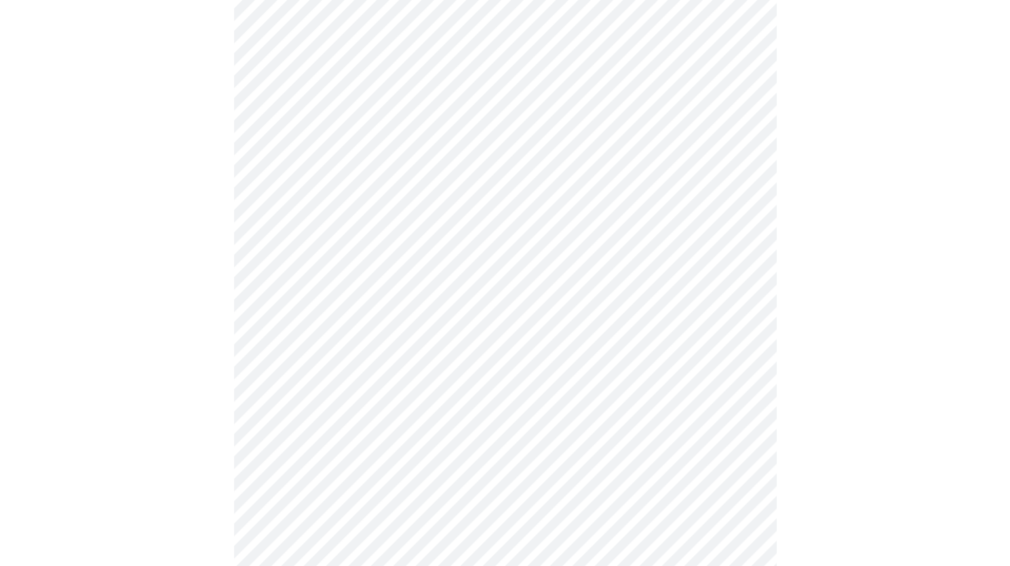
scroll to position [3472, 0]
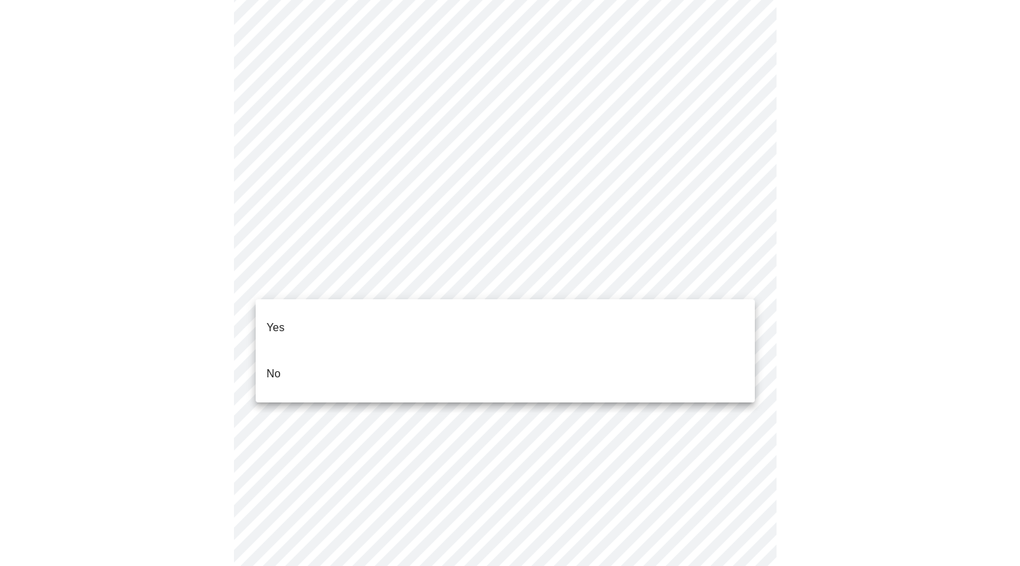
click at [321, 353] on li "No" at bounding box center [505, 374] width 499 height 46
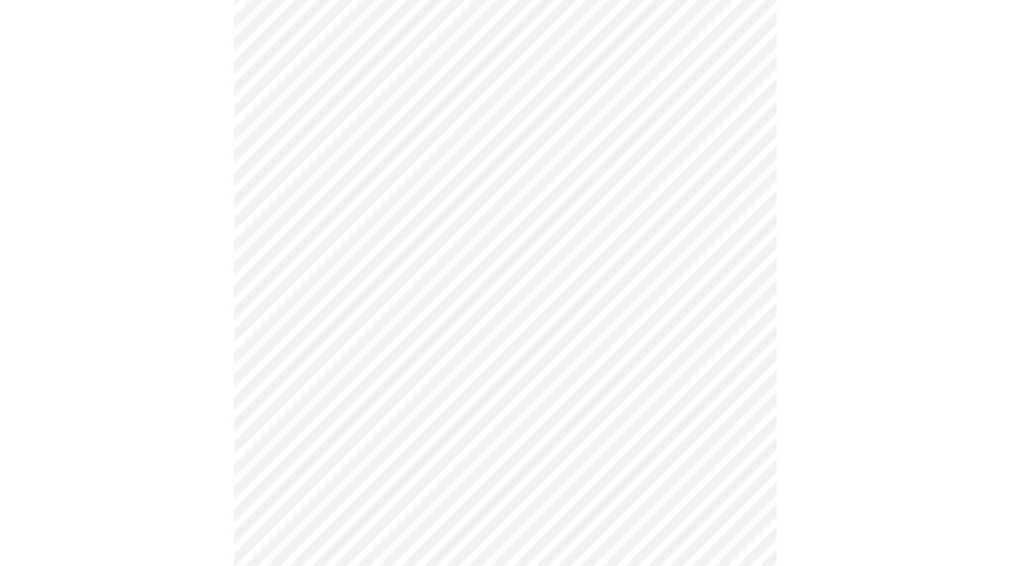
scroll to position [730, 0]
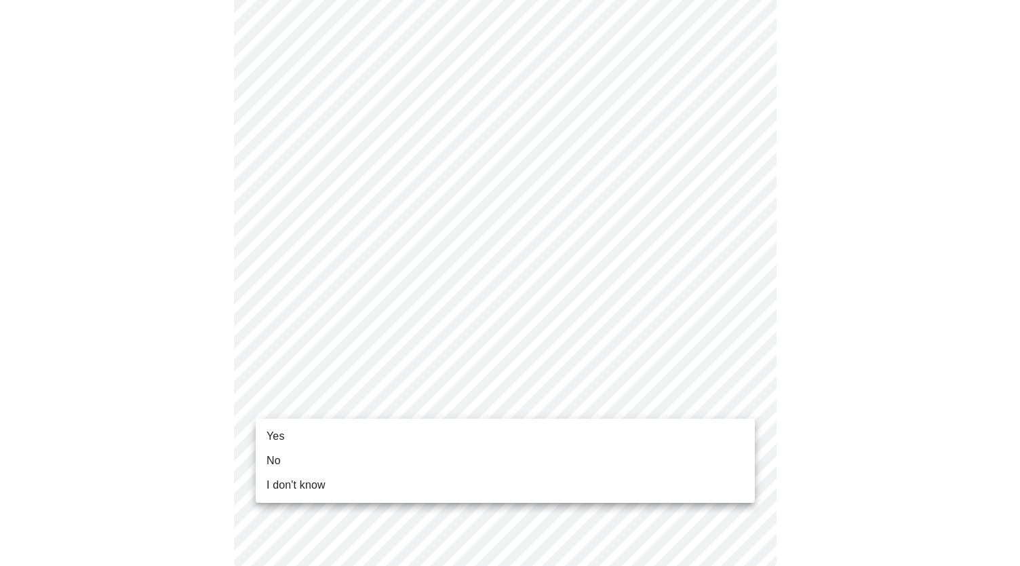
click at [327, 436] on li "Yes" at bounding box center [505, 436] width 499 height 24
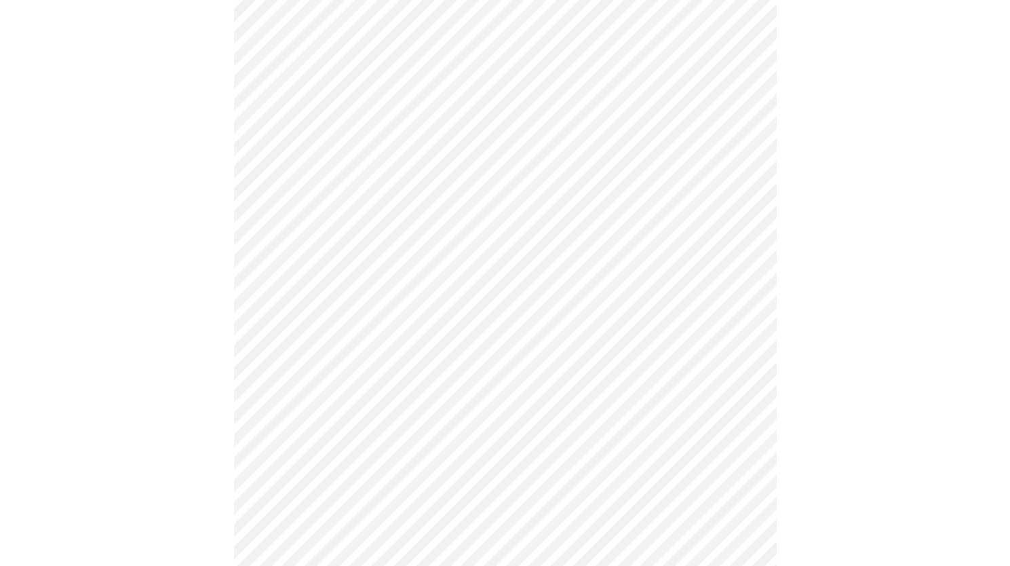
scroll to position [0, 0]
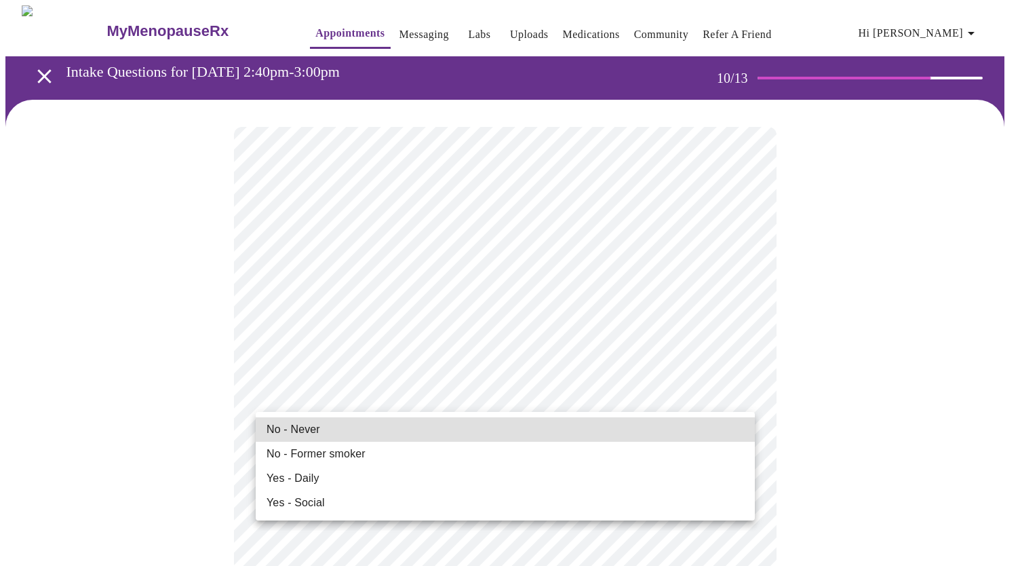
click at [327, 432] on li "No - Never" at bounding box center [505, 429] width 499 height 24
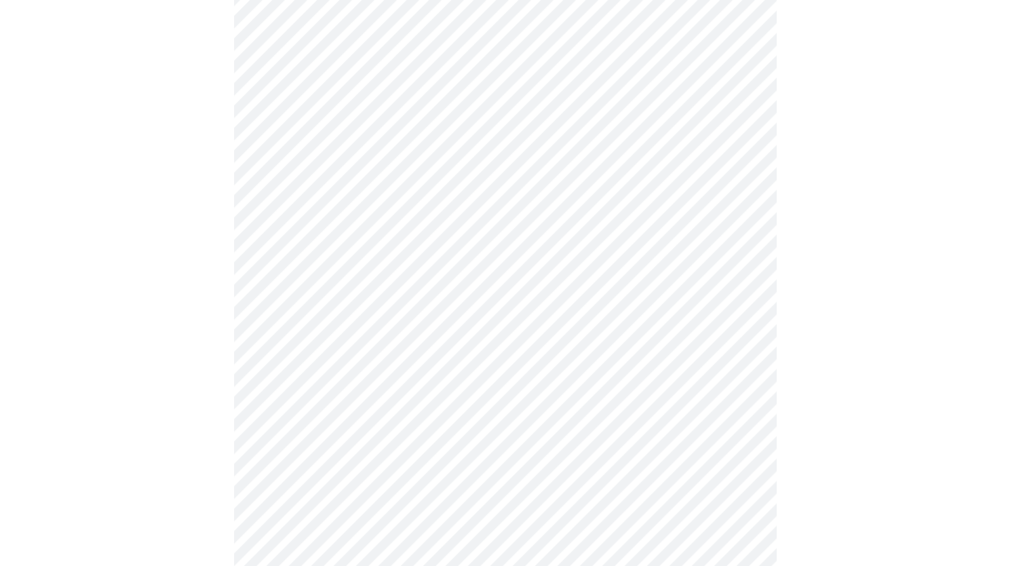
scroll to position [1063, 0]
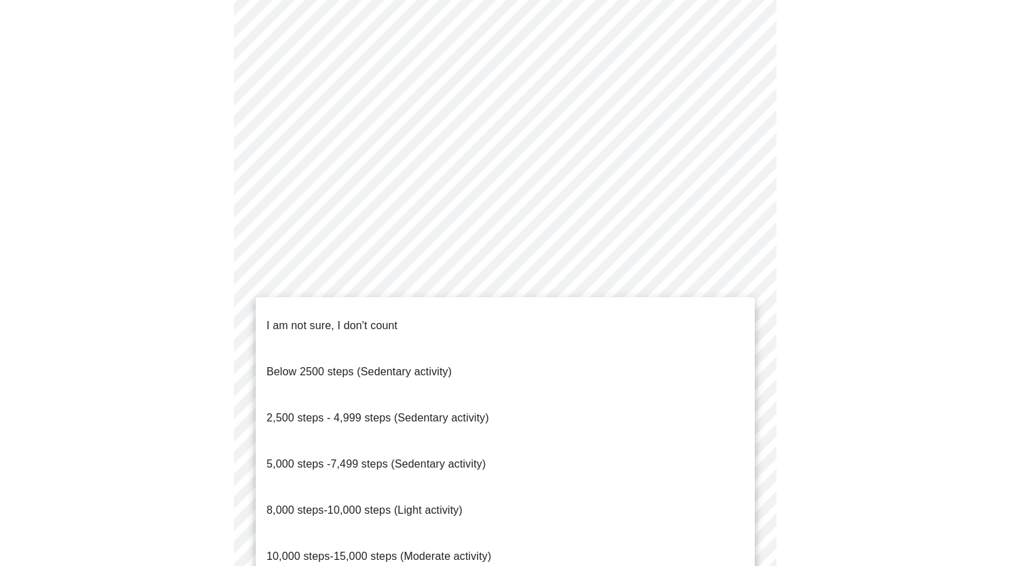
click at [431, 504] on span "8,000 steps-10,000 steps (Light activity)" at bounding box center [365, 510] width 196 height 12
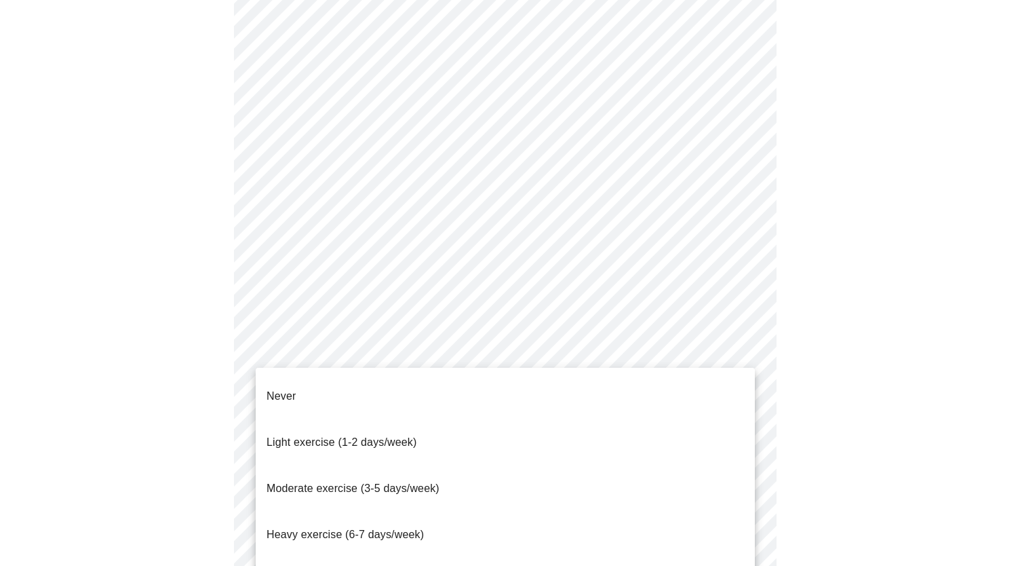
click at [404, 436] on span "Light exercise (1-2 days/week)" at bounding box center [342, 442] width 151 height 12
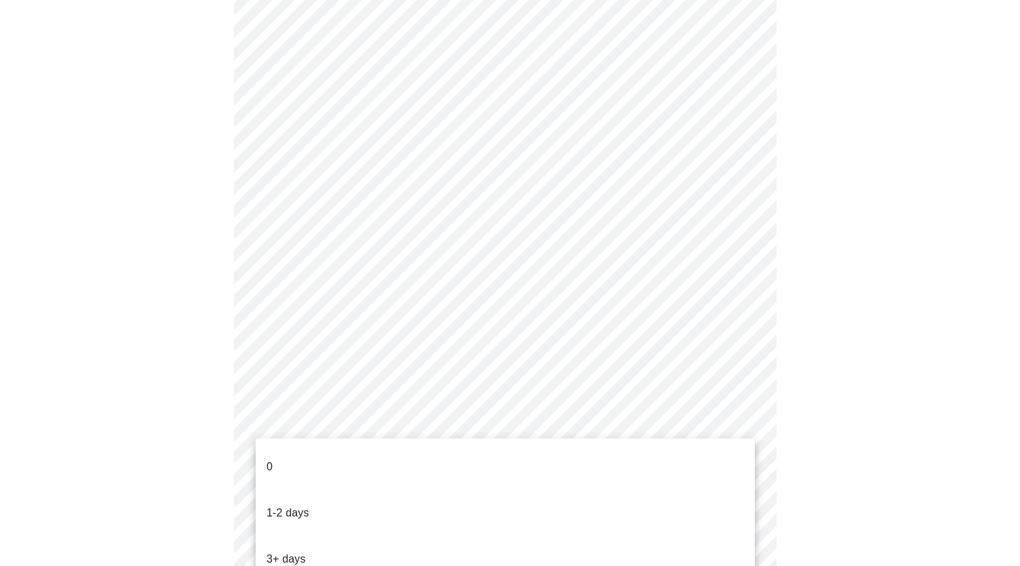
click at [321, 460] on li "0" at bounding box center [505, 467] width 499 height 46
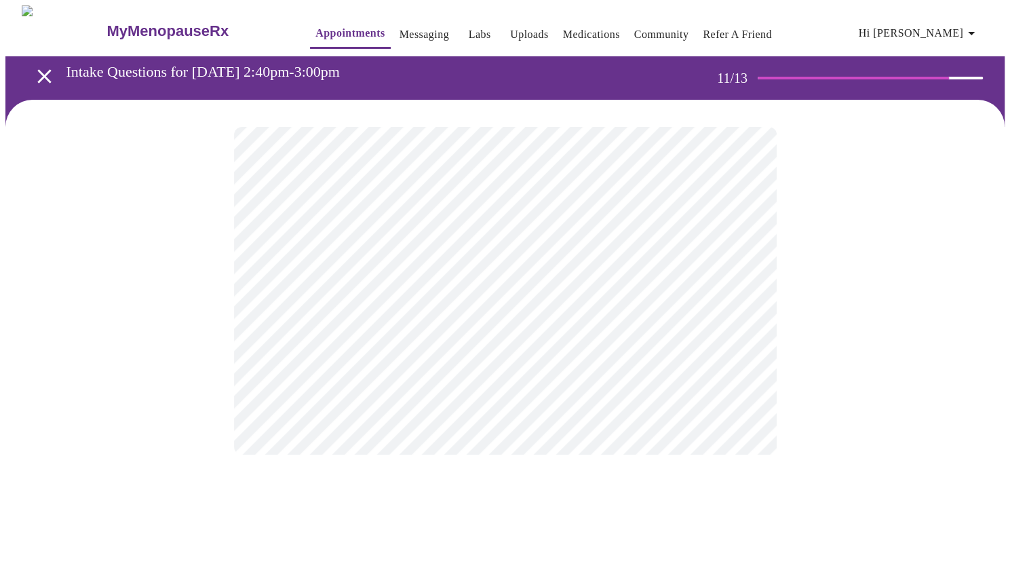
scroll to position [0, 0]
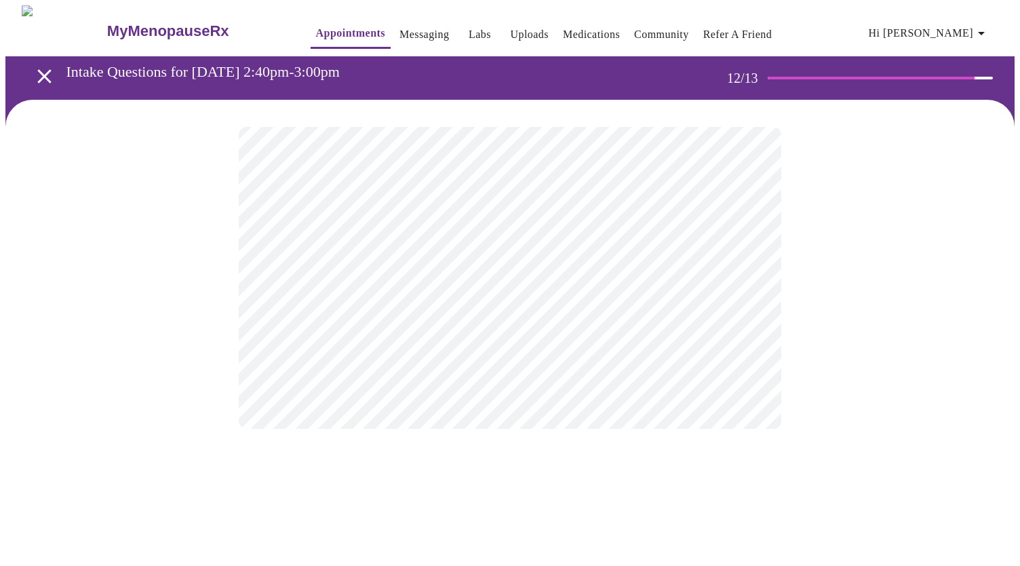
click at [561, 283] on body "MyMenopauseRx Appointments Messaging Labs Uploads Medications Community Refer a…" at bounding box center [509, 230] width 1009 height 450
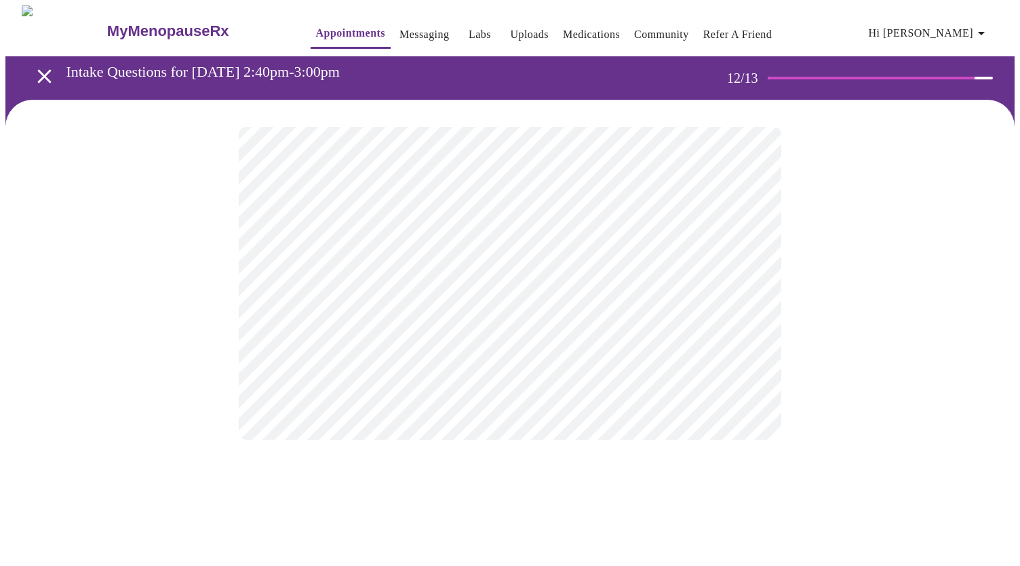
click at [728, 305] on body "MyMenopauseRx Appointments Messaging Labs Uploads Medications Community Refer a…" at bounding box center [509, 235] width 1009 height 461
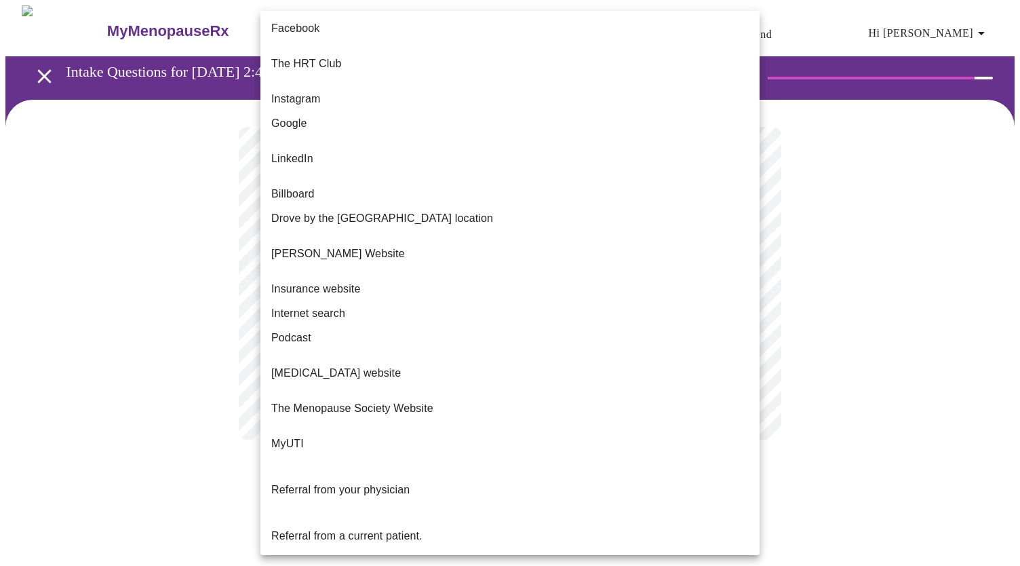
click at [343, 517] on span "Referral from a current patient." at bounding box center [346, 536] width 151 height 38
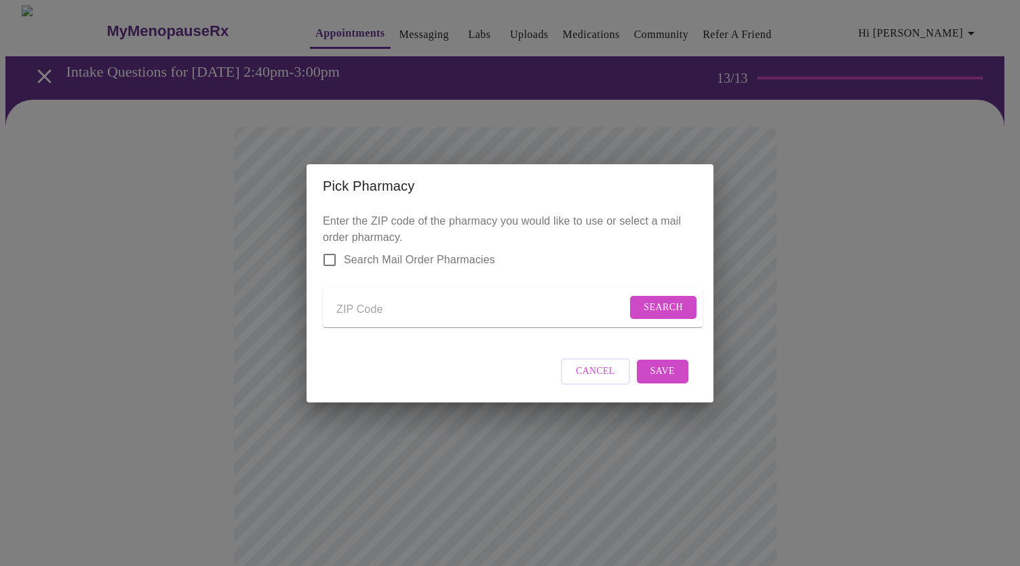
click at [447, 309] on input "Send a message to your care team" at bounding box center [481, 310] width 290 height 22
type input "60439"
click at [656, 302] on span "Search" at bounding box center [663, 307] width 39 height 17
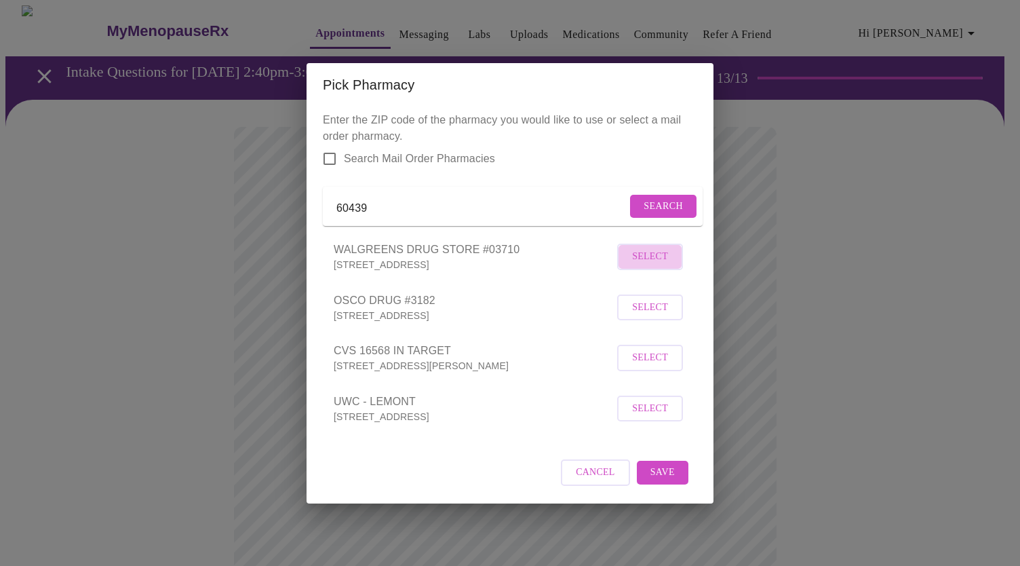
click at [634, 265] on span "Select" at bounding box center [650, 256] width 36 height 17
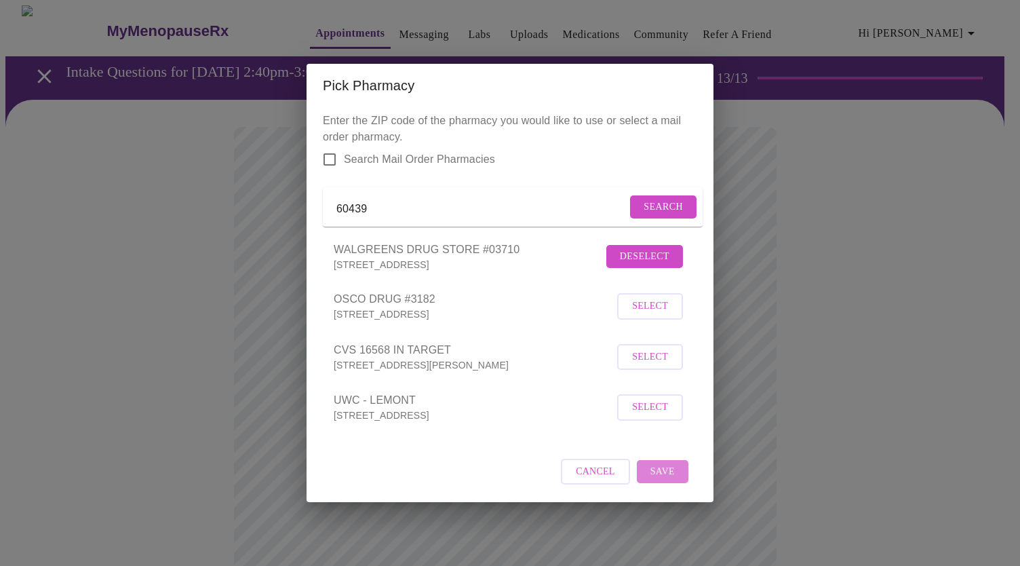
click at [674, 480] on span "Save" at bounding box center [662, 471] width 24 height 17
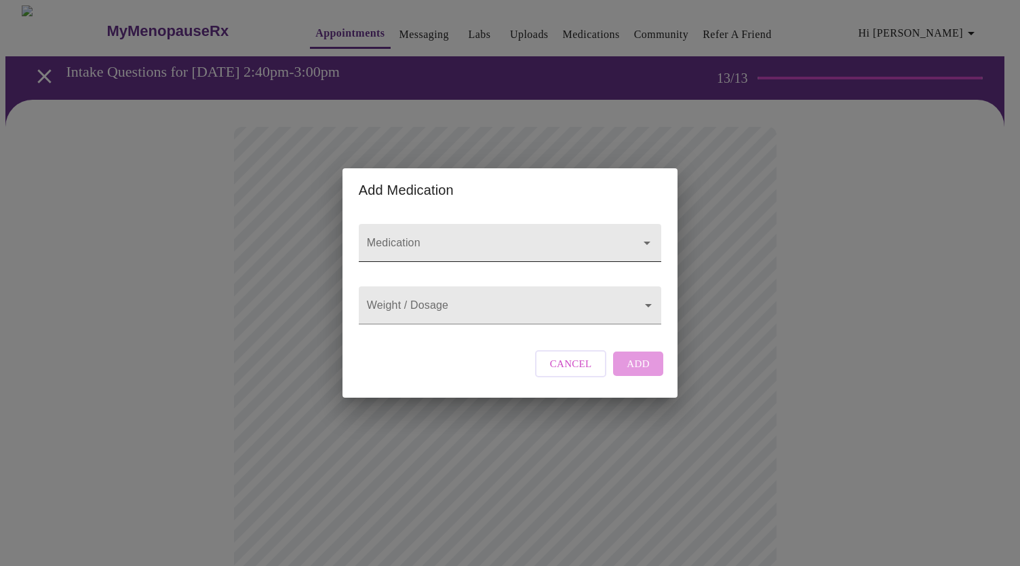
click at [503, 237] on input "Medication" at bounding box center [490, 249] width 253 height 25
click at [524, 309] on body "MyMenopauseRx Appointments Messaging Labs Uploads Medications Community Refer a…" at bounding box center [509, 515] width 1009 height 1020
click at [494, 229] on div at bounding box center [510, 283] width 1020 height 566
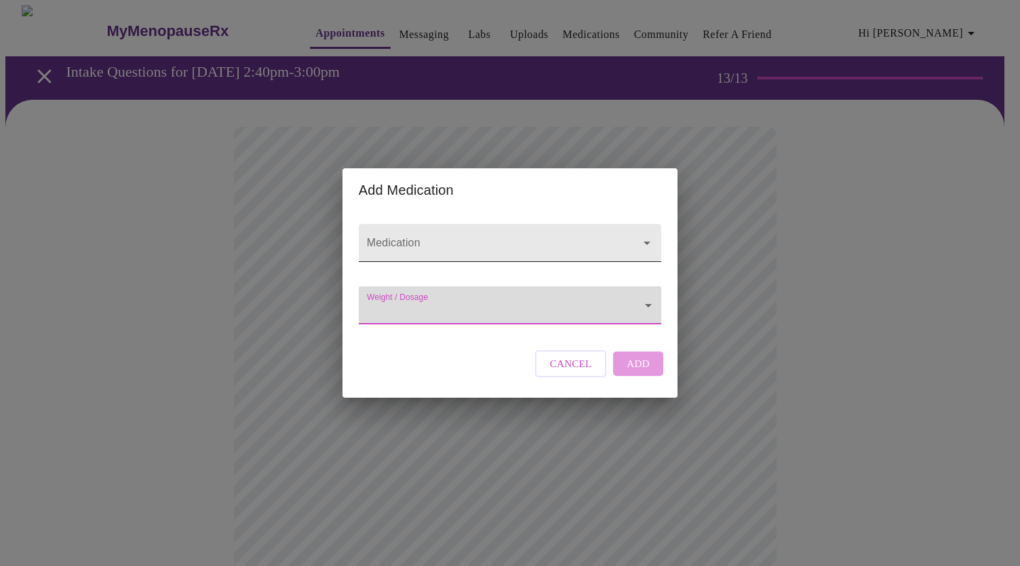
click at [477, 224] on div at bounding box center [510, 243] width 302 height 38
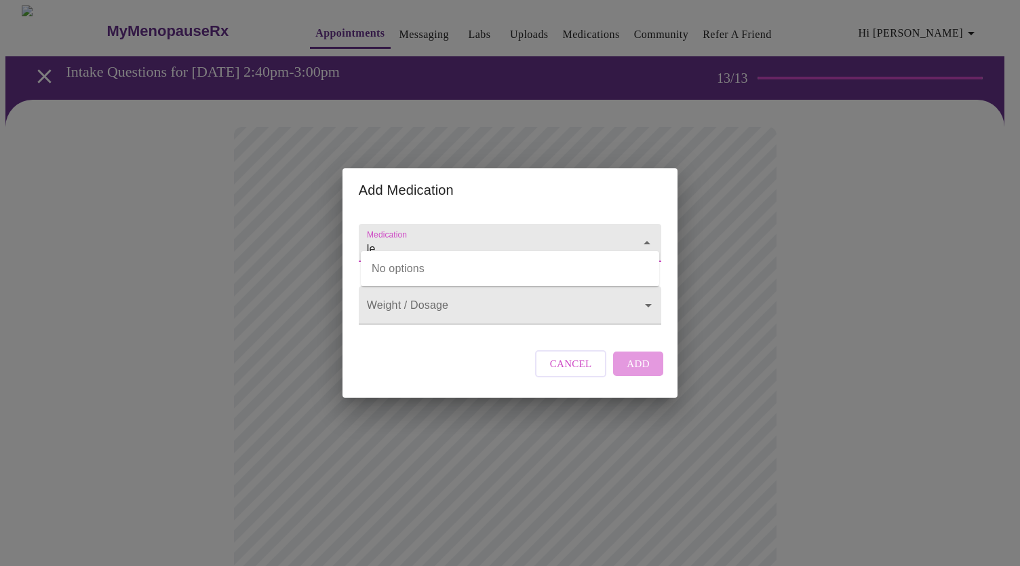
type input "l"
type input "[MEDICAL_DATA]"
click at [454, 355] on div "Medication Weight / Dosage ​ Cancel Add" at bounding box center [509, 305] width 313 height 186
click at [581, 377] on button "Cancel" at bounding box center [571, 363] width 72 height 27
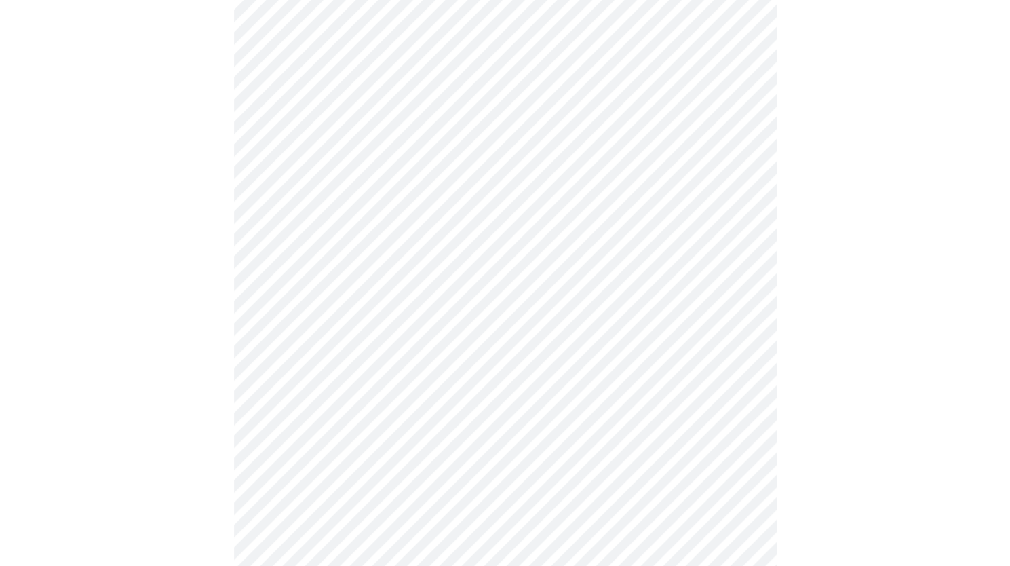
scroll to position [454, 0]
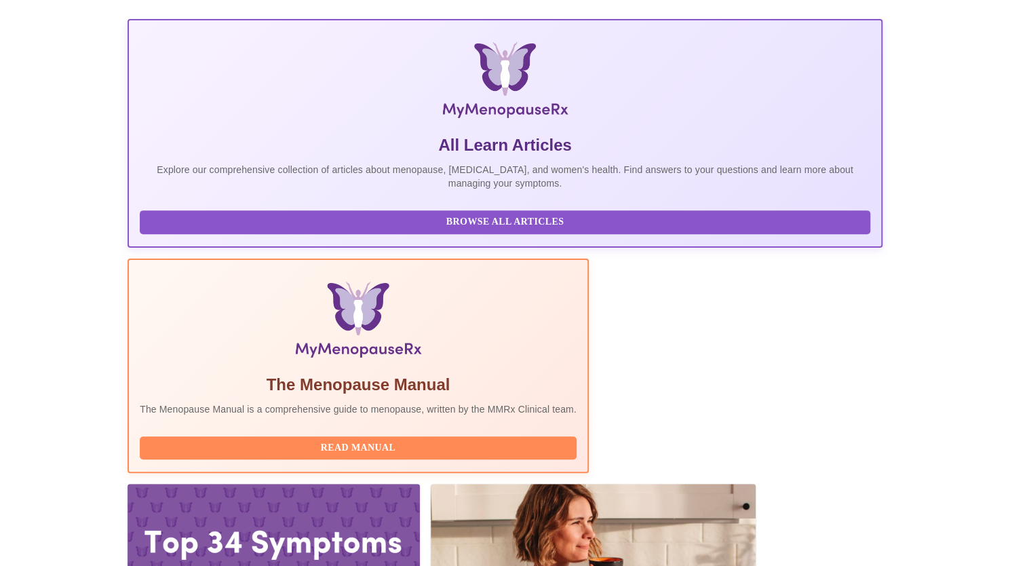
scroll to position [197, 0]
